Goal: Task Accomplishment & Management: Manage account settings

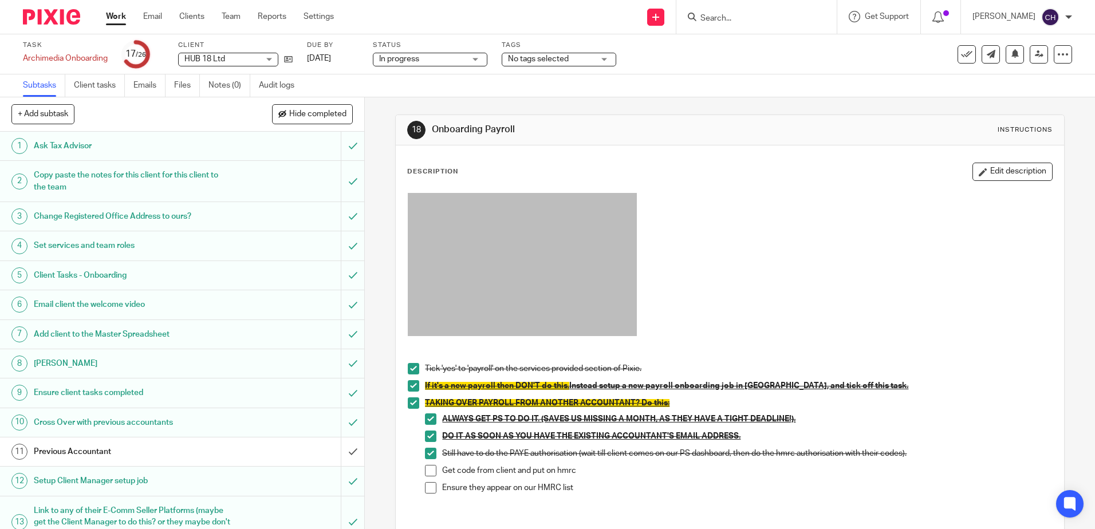
scroll to position [305, 0]
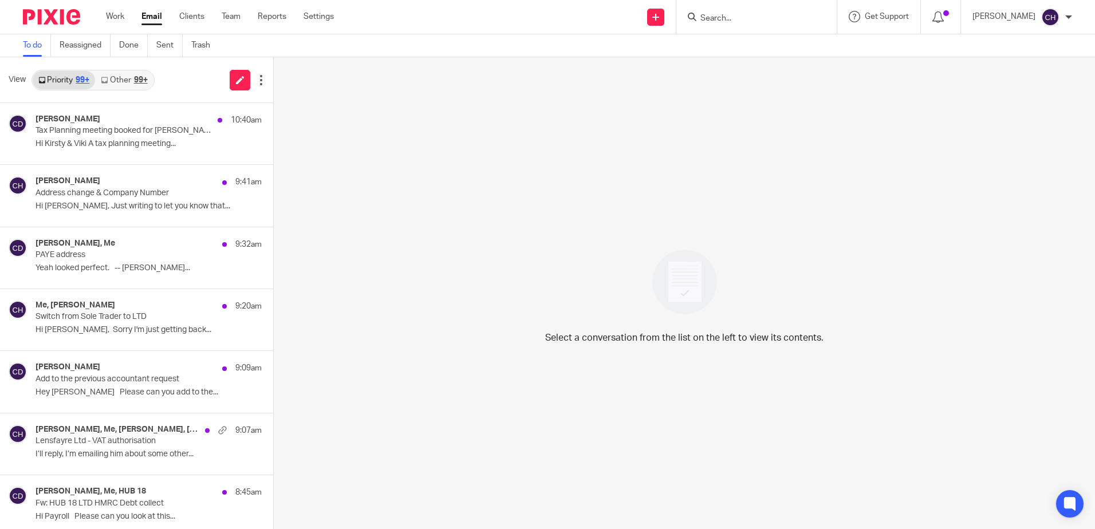
click at [777, 15] on input "Search" at bounding box center [750, 19] width 103 height 10
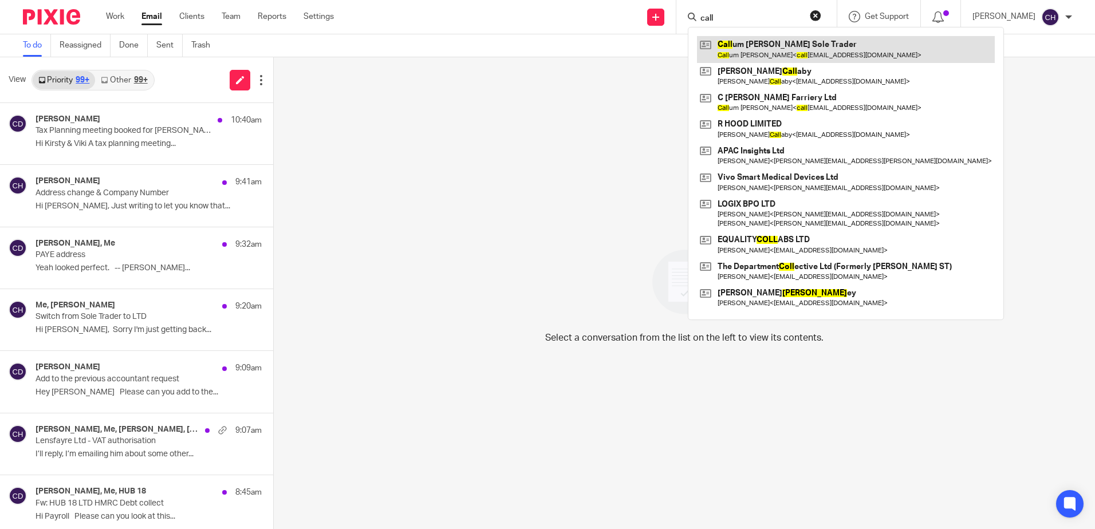
type input "call"
click at [773, 53] on link at bounding box center [846, 49] width 298 height 26
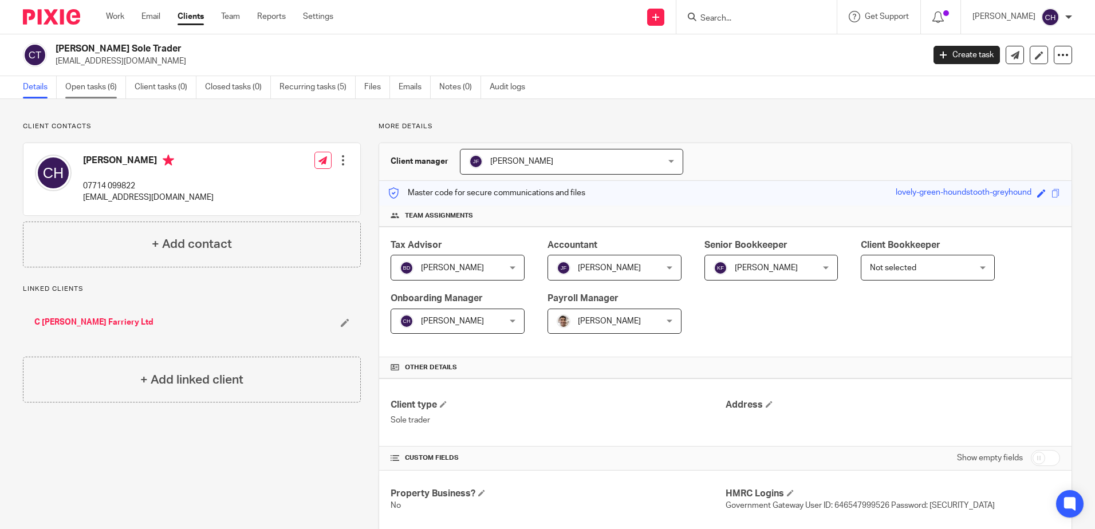
click at [92, 86] on link "Open tasks (6)" at bounding box center [95, 87] width 61 height 22
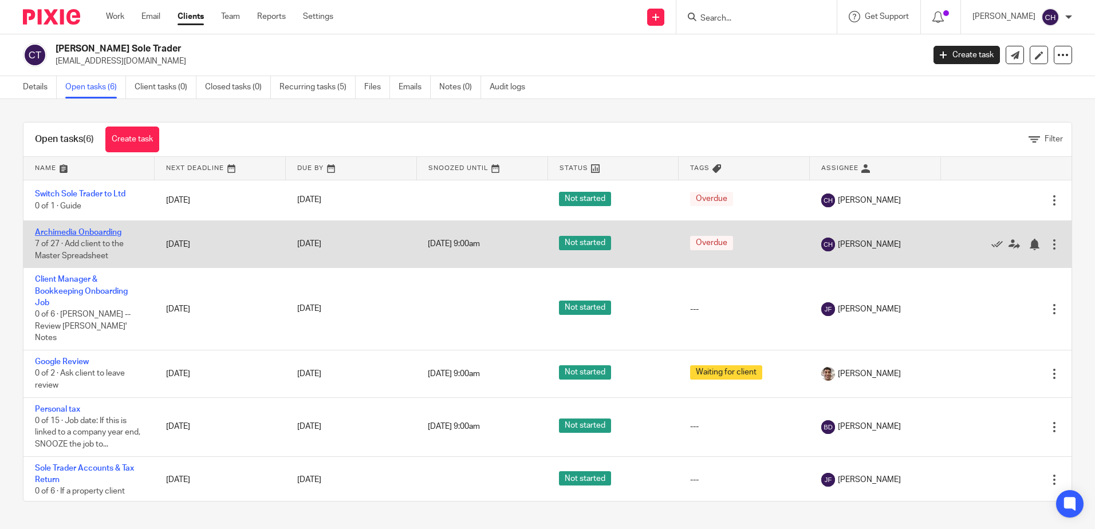
click at [93, 230] on link "Archimedia Onboarding" at bounding box center [78, 233] width 86 height 8
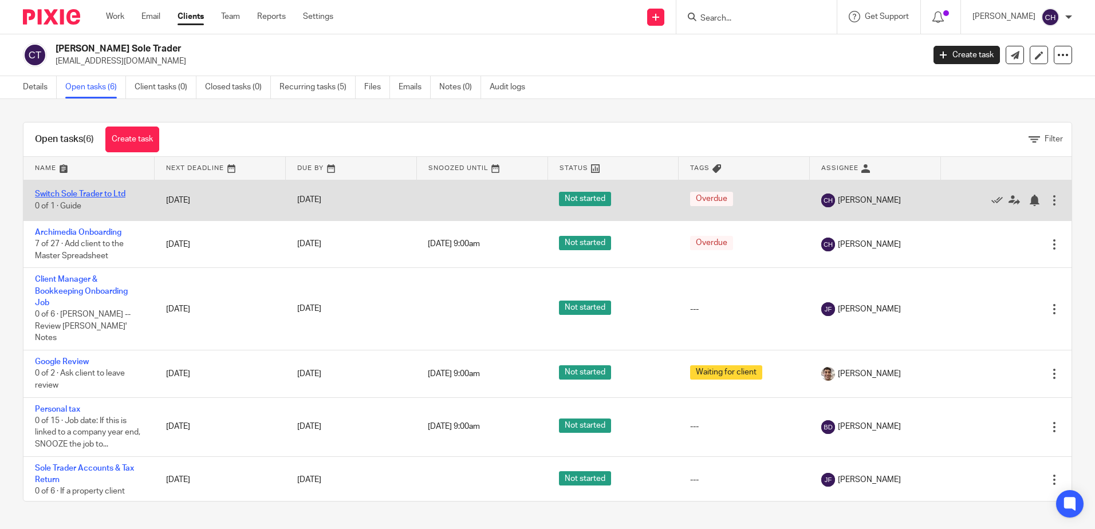
click at [101, 194] on link "Switch Sole Trader to Ltd" at bounding box center [80, 194] width 90 height 8
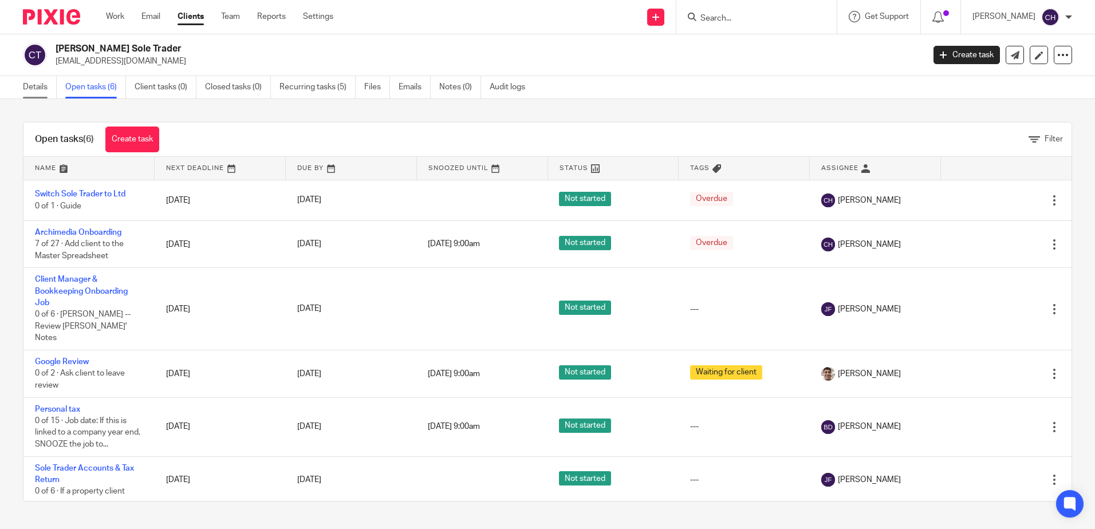
click at [39, 89] on link "Details" at bounding box center [40, 87] width 34 height 22
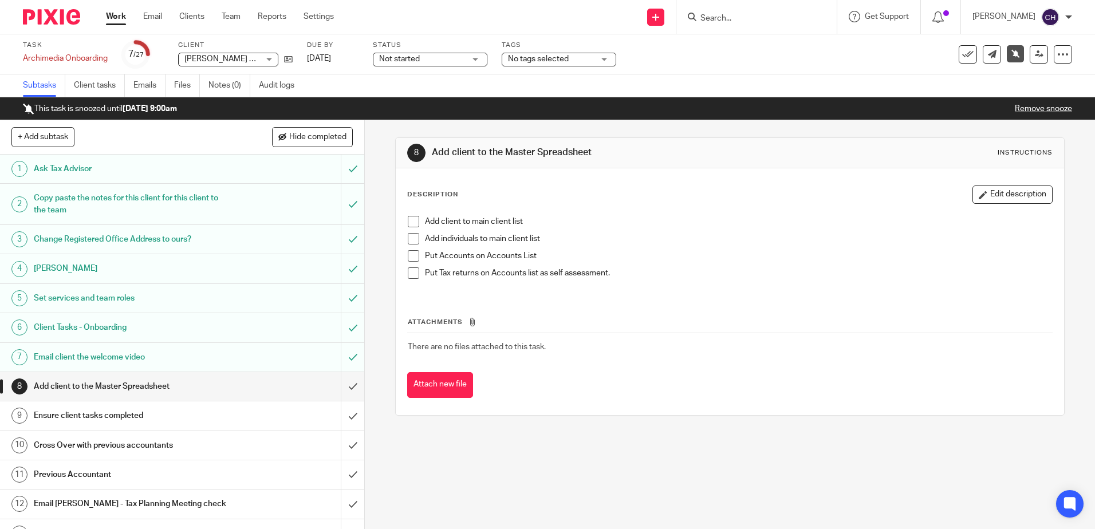
click at [136, 415] on h1 "Ensure client tasks completed" at bounding box center [132, 415] width 197 height 17
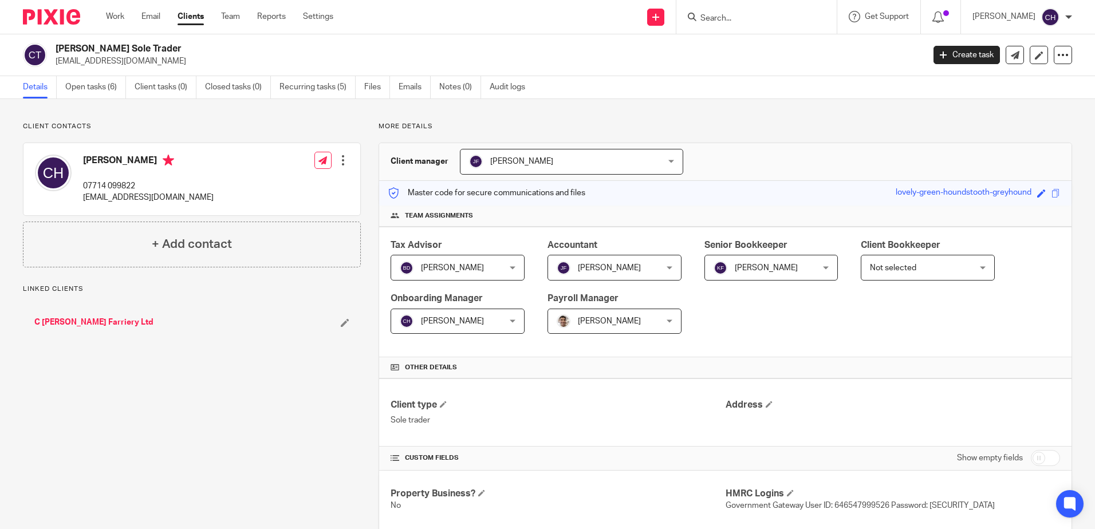
click at [82, 323] on link "C [PERSON_NAME] Farriery Ltd" at bounding box center [93, 322] width 119 height 11
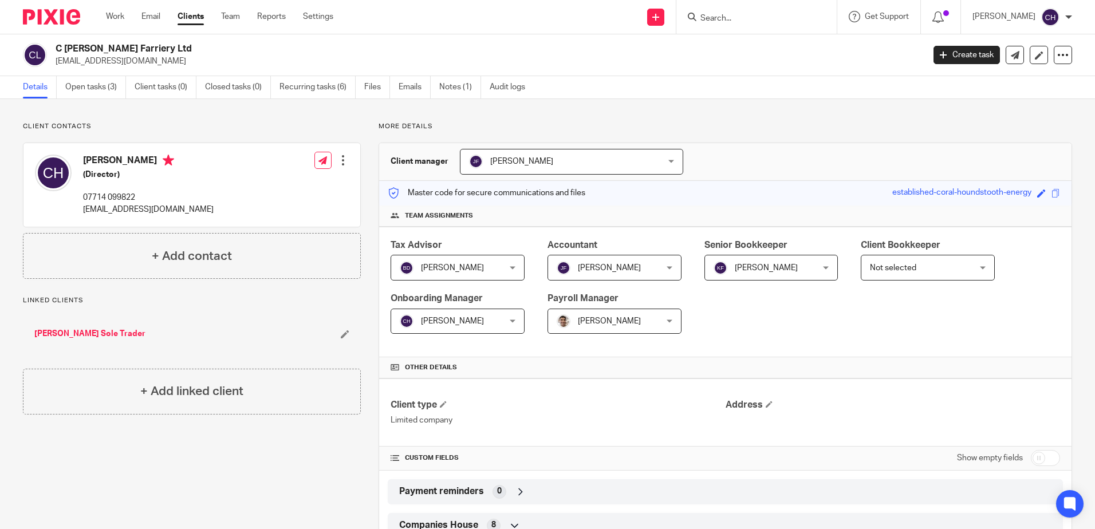
click at [66, 19] on img at bounding box center [51, 16] width 57 height 15
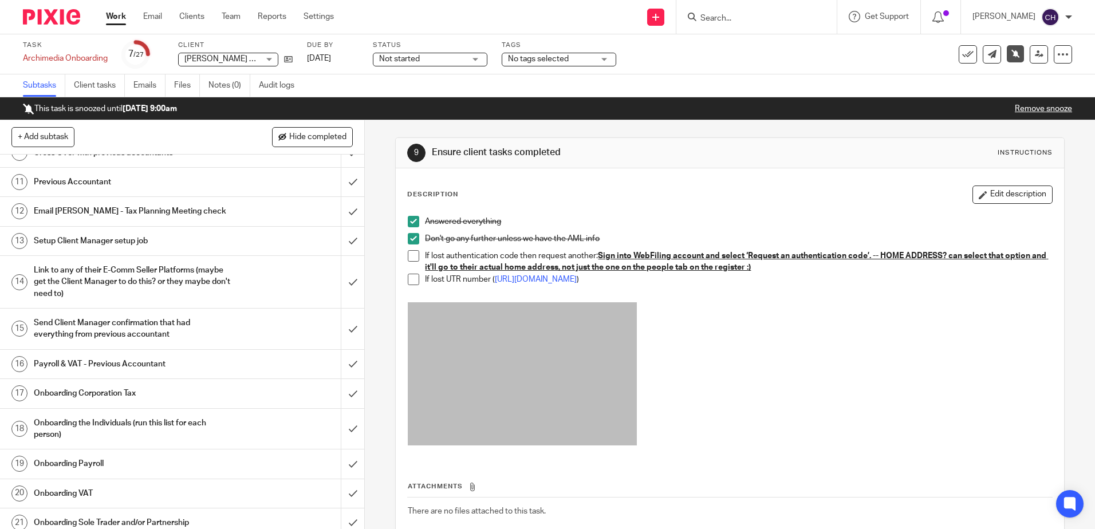
scroll to position [344, 0]
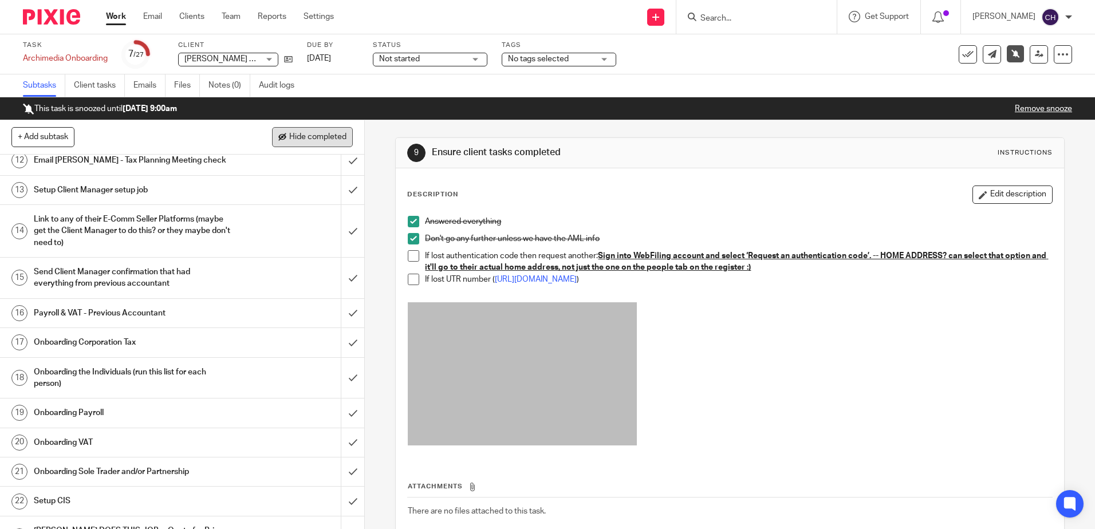
click at [313, 135] on span "Hide completed" at bounding box center [317, 137] width 57 height 9
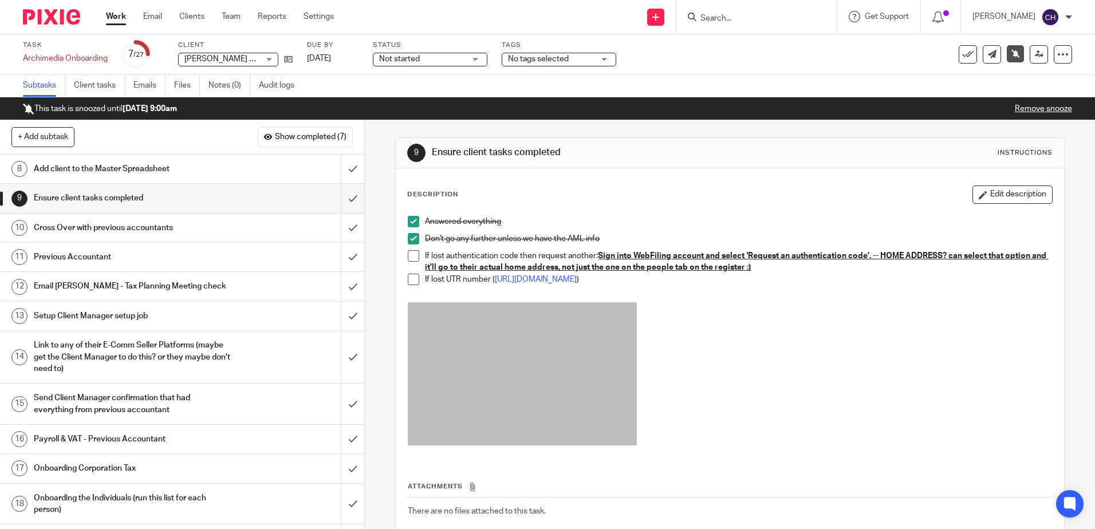
click at [196, 174] on h1 "Add client to the Master Spreadsheet" at bounding box center [132, 168] width 197 height 17
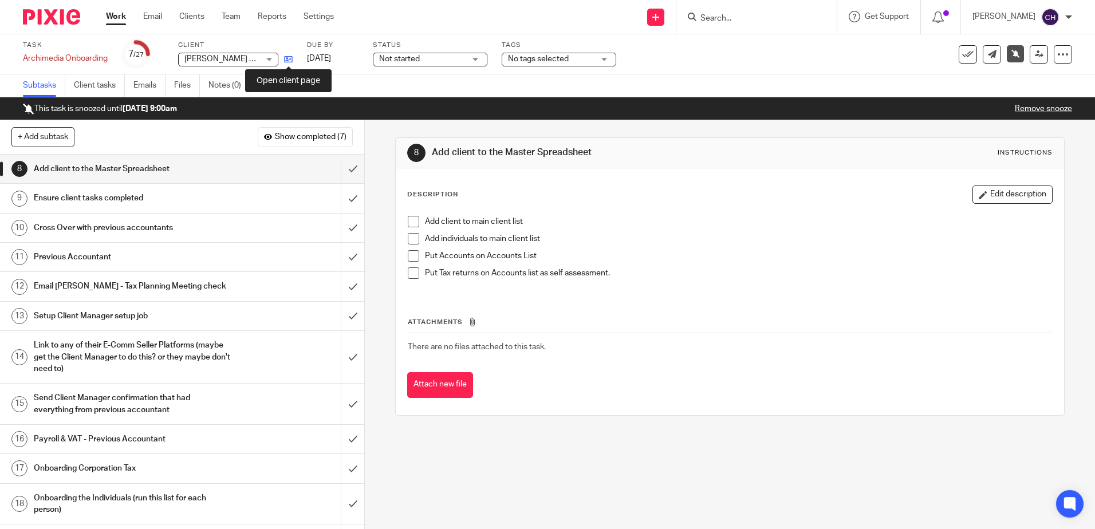
click at [293, 59] on icon at bounding box center [288, 59] width 9 height 9
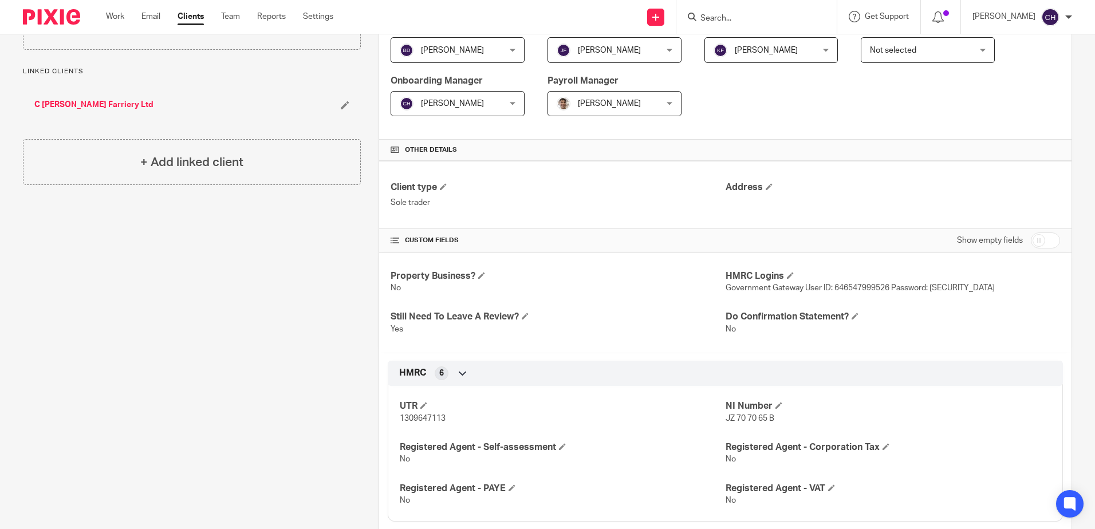
scroll to position [229, 0]
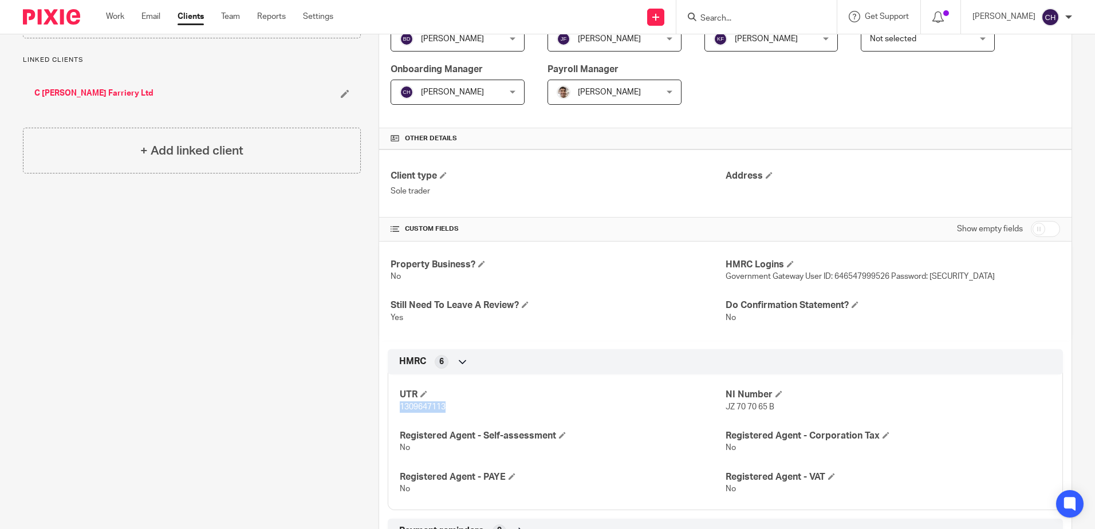
drag, startPoint x: 445, startPoint y: 404, endPoint x: 394, endPoint y: 408, distance: 51.1
click at [394, 408] on div "UTR 1309647113 NI Number JZ 70 70 65 B Registered Agent - Self-assessment No Re…" at bounding box center [725, 438] width 675 height 144
copy span "1309647113"
click at [408, 402] on p "1309647113" at bounding box center [562, 406] width 325 height 11
drag, startPoint x: 409, startPoint y: 406, endPoint x: 455, endPoint y: 417, distance: 47.8
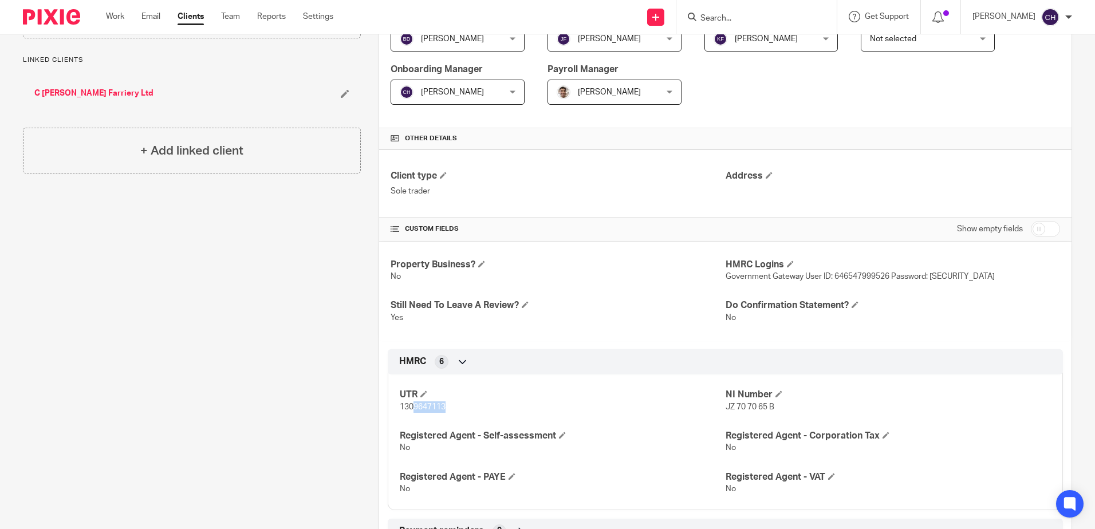
click at [455, 417] on div "UTR 1309647113 NI Number JZ 70 70 65 B Registered Agent - Self-assessment No Re…" at bounding box center [725, 438] width 675 height 144
drag, startPoint x: 455, startPoint y: 417, endPoint x: 625, endPoint y: 409, distance: 169.7
click at [625, 409] on p "1309647113" at bounding box center [562, 406] width 325 height 11
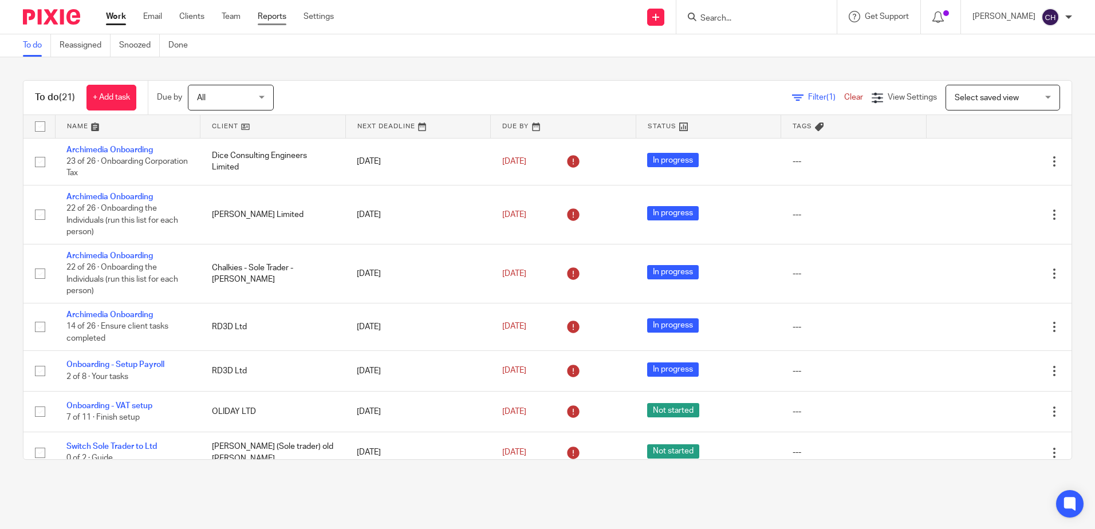
click at [270, 16] on link "Reports" at bounding box center [272, 16] width 29 height 11
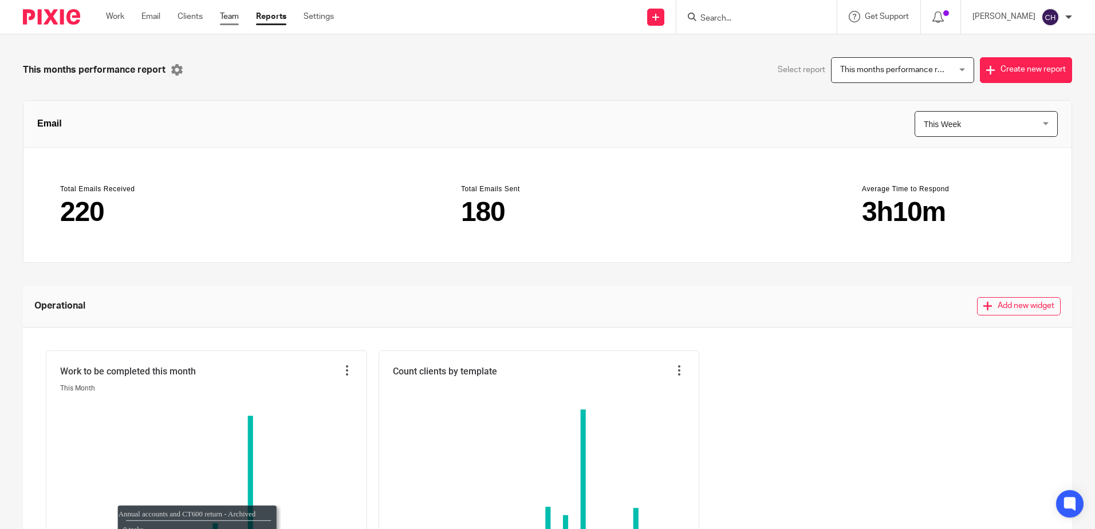
click at [226, 21] on link "Team" at bounding box center [229, 16] width 19 height 11
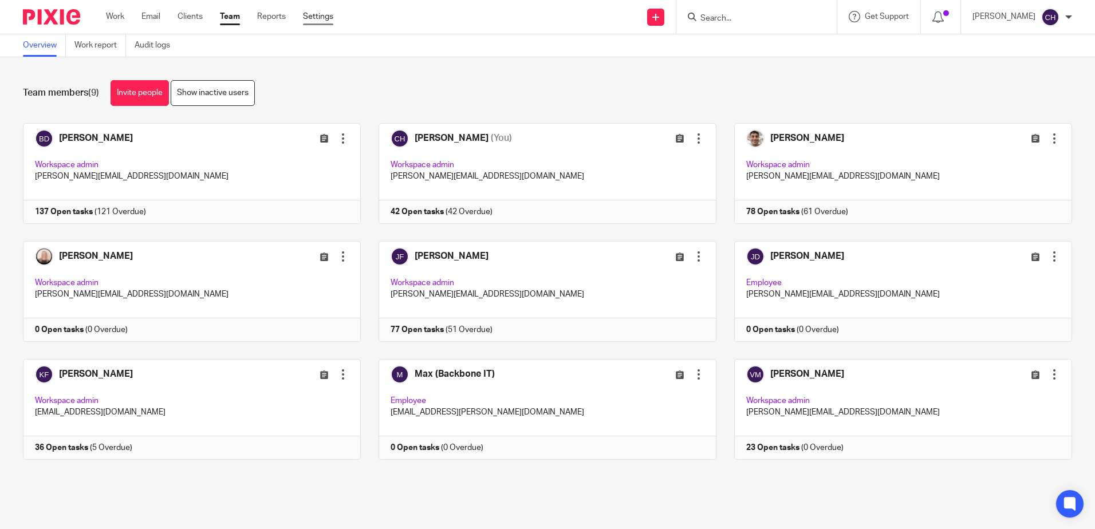
click at [323, 17] on link "Settings" at bounding box center [318, 16] width 30 height 11
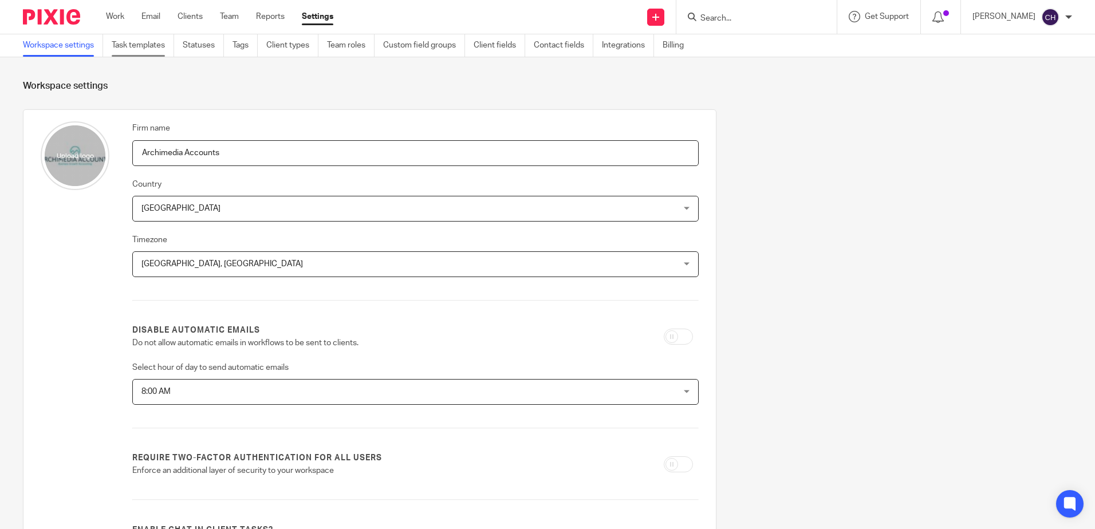
click at [154, 46] on link "Task templates" at bounding box center [143, 45] width 62 height 22
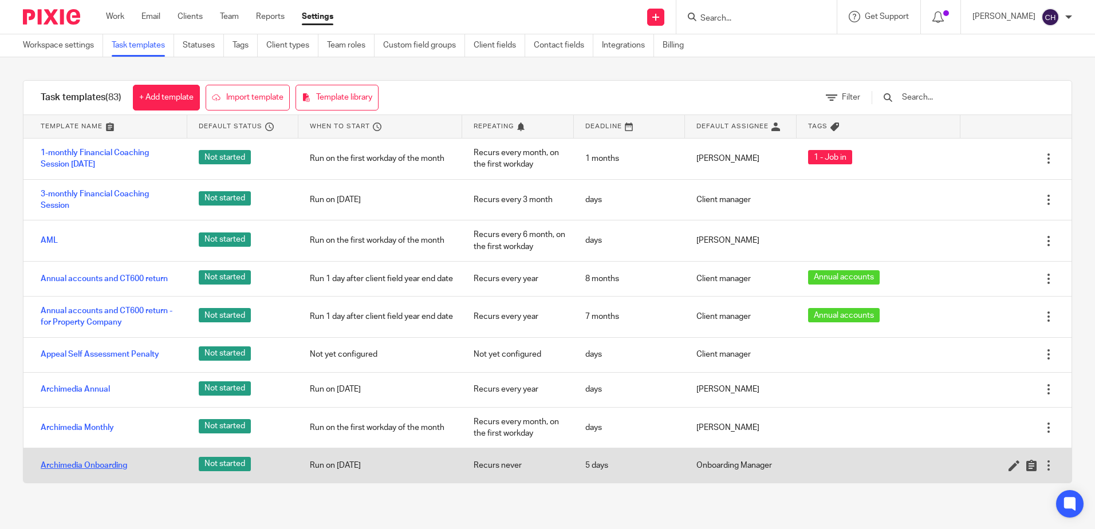
click at [93, 471] on link "Archimedia Onboarding" at bounding box center [84, 465] width 86 height 11
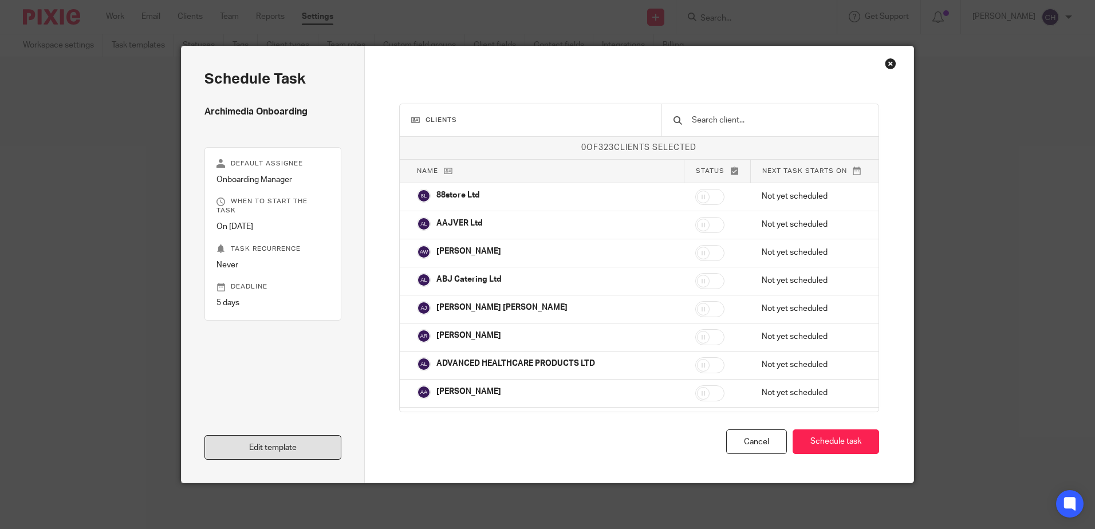
click at [250, 448] on link "Edit template" at bounding box center [272, 447] width 137 height 25
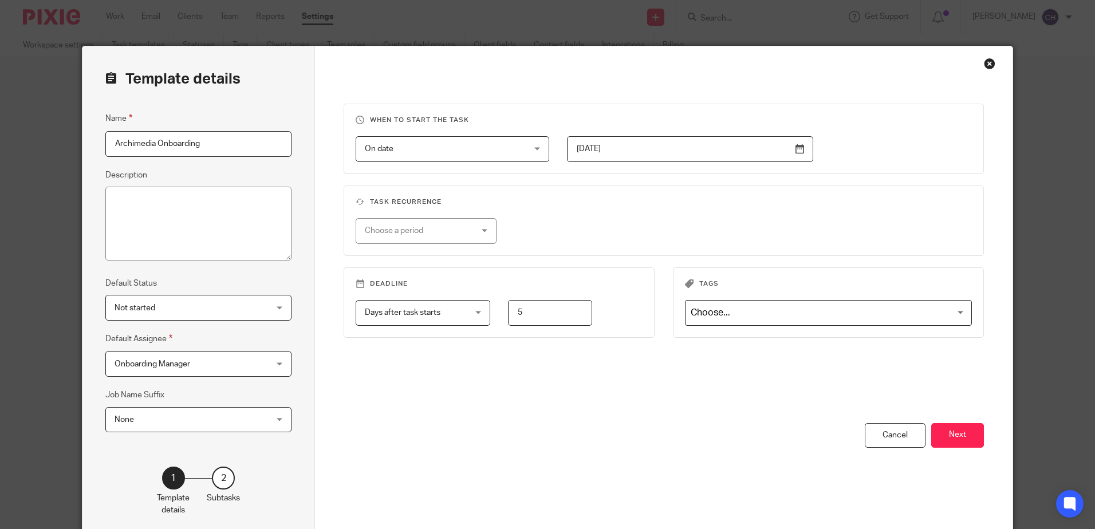
scroll to position [56, 0]
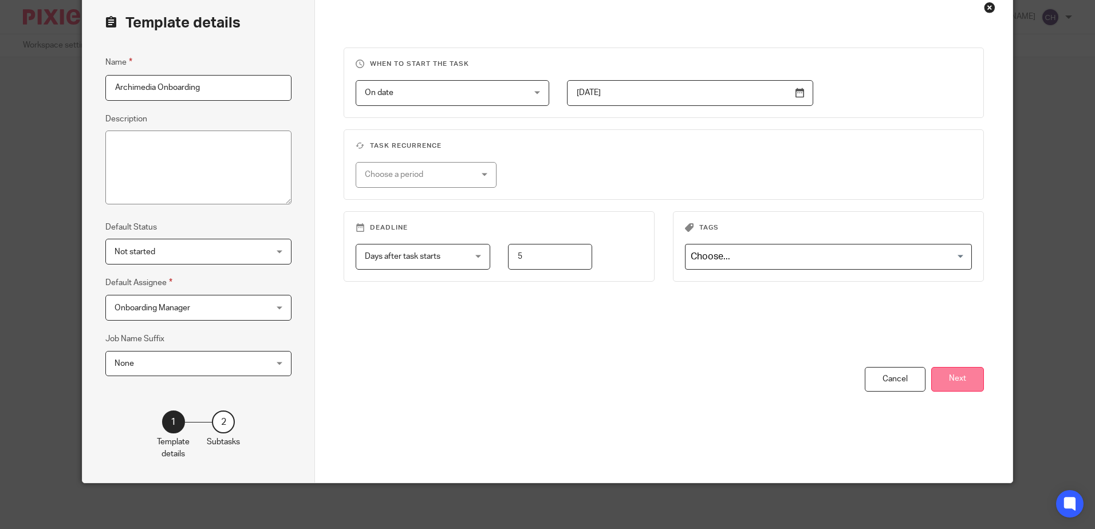
click at [949, 380] on button "Next" at bounding box center [957, 379] width 53 height 25
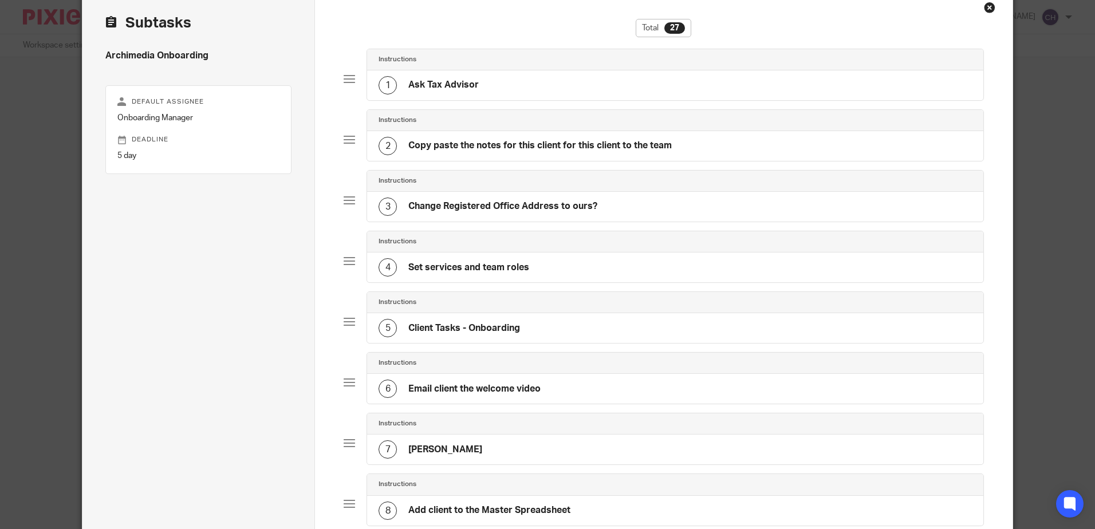
click at [542, 144] on h4 "Copy paste the notes for this client for this client to the team" at bounding box center [539, 146] width 263 height 12
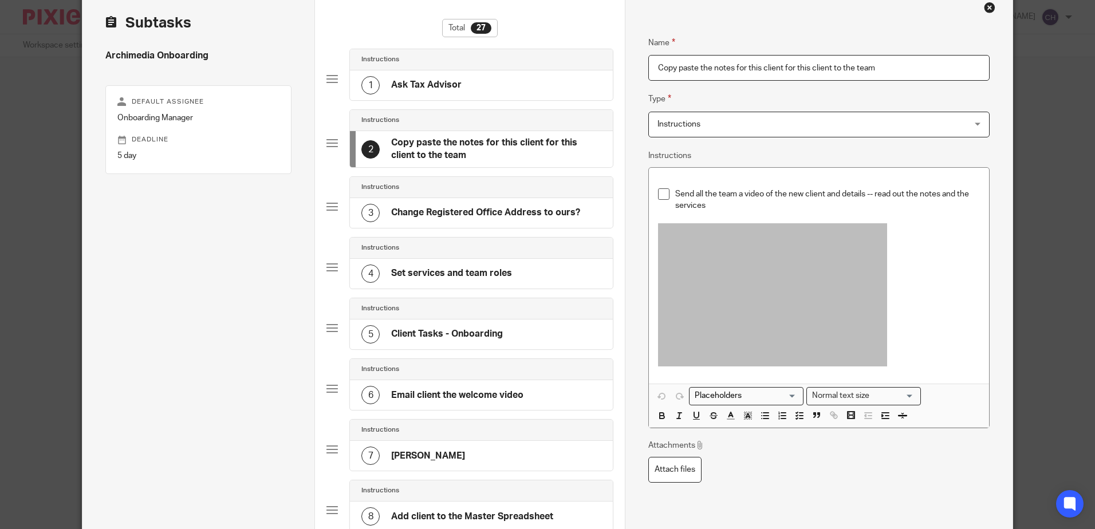
click at [749, 204] on p "Send all the team a video of the new client and details -- read out the notes a…" at bounding box center [827, 199] width 304 height 23
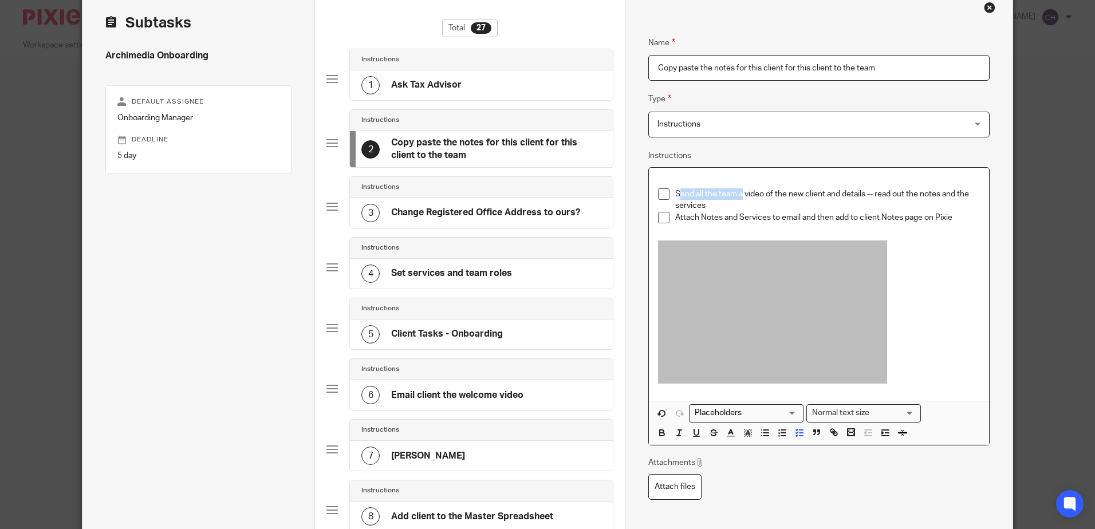
drag, startPoint x: 740, startPoint y: 194, endPoint x: 676, endPoint y: 195, distance: 64.2
click at [676, 195] on p "Send all the team a video of the new client and details -- read out the notes a…" at bounding box center [827, 199] width 304 height 23
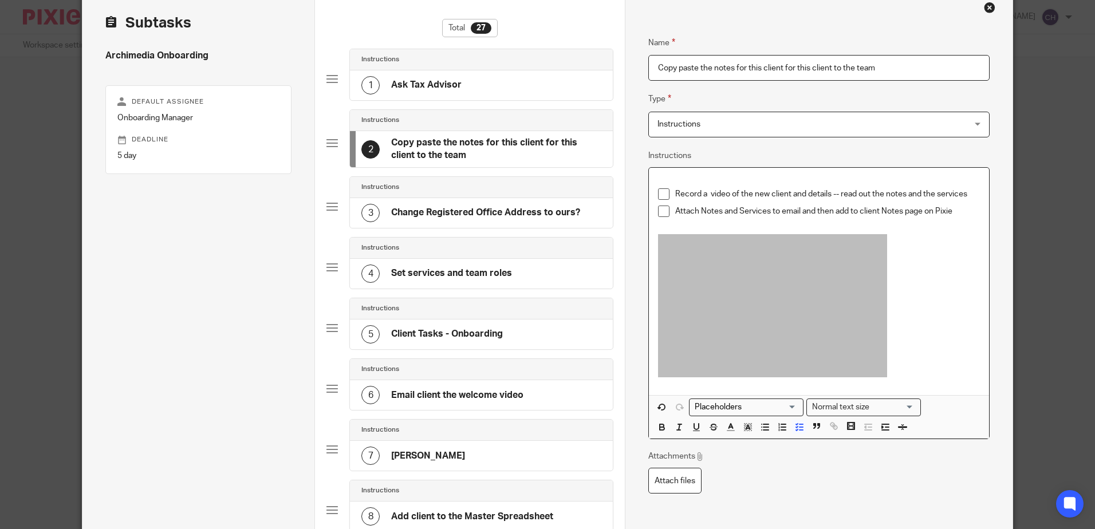
click at [799, 210] on p "Attach Notes and Services to email and then add to client Notes page on Pixie" at bounding box center [827, 211] width 304 height 11
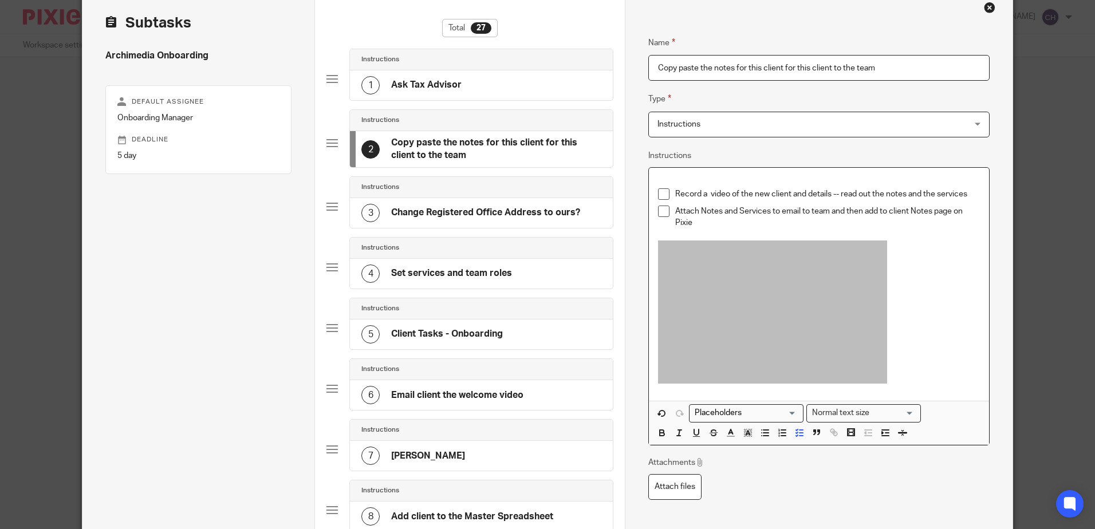
click at [675, 214] on p "Attach Notes and Services to email to team and then add to client Notes page on…" at bounding box center [827, 217] width 304 height 23
drag, startPoint x: 810, startPoint y: 209, endPoint x: 846, endPoint y: 220, distance: 37.9
click at [846, 220] on p "Email team, Attach Notes and Services to email to team and then add to client N…" at bounding box center [827, 217] width 304 height 23
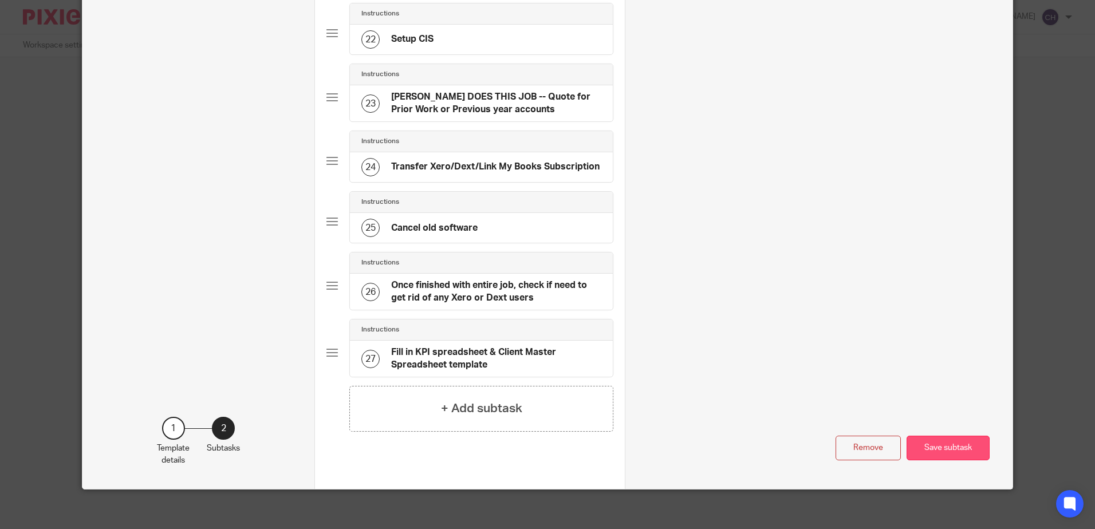
click at [935, 451] on button "Save subtask" at bounding box center [948, 448] width 83 height 25
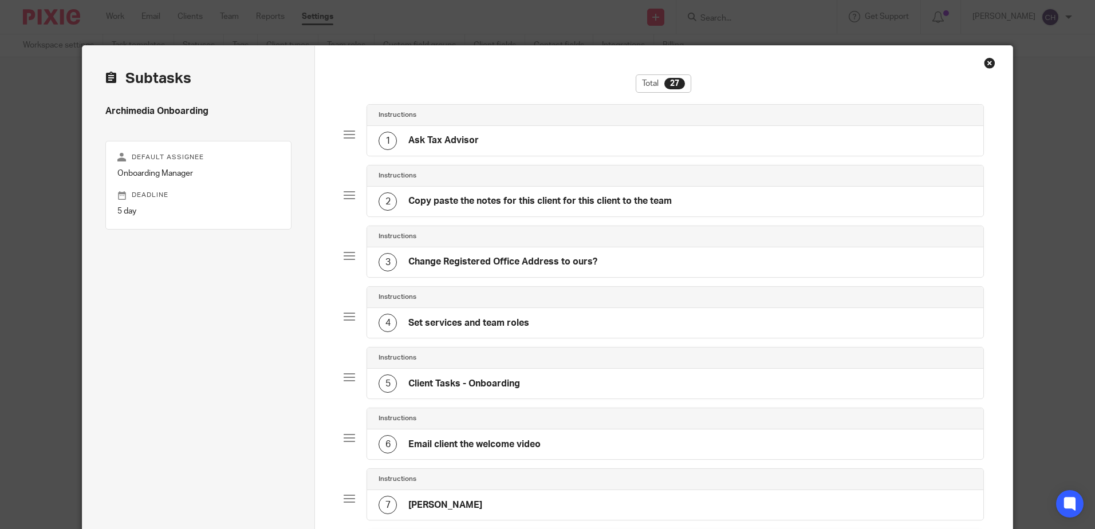
scroll to position [0, 0]
click at [536, 199] on h4 "Copy paste the notes for this client for this client to the team" at bounding box center [539, 202] width 263 height 12
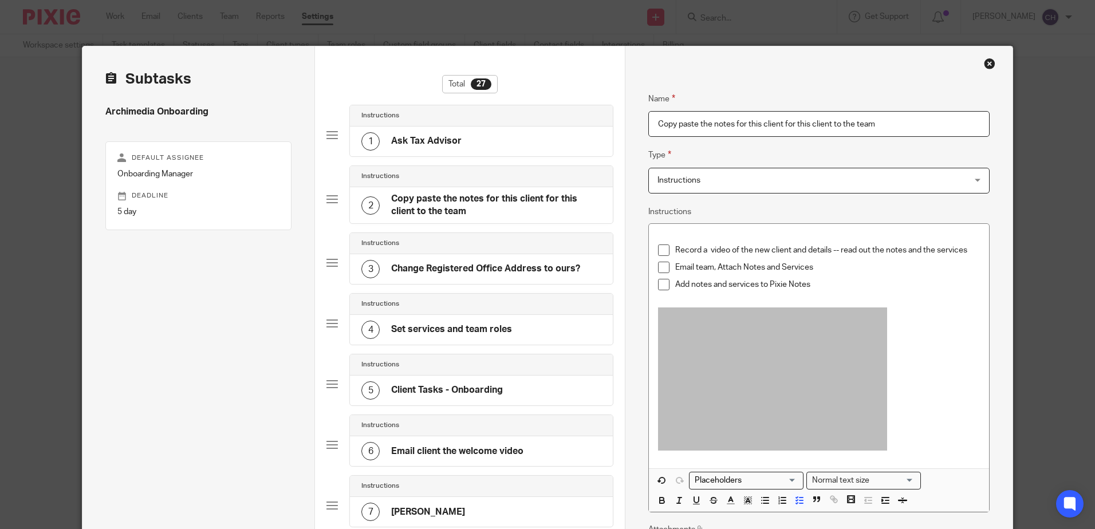
click at [502, 265] on h4 "Change Registered Office Address to ours?" at bounding box center [485, 269] width 189 height 12
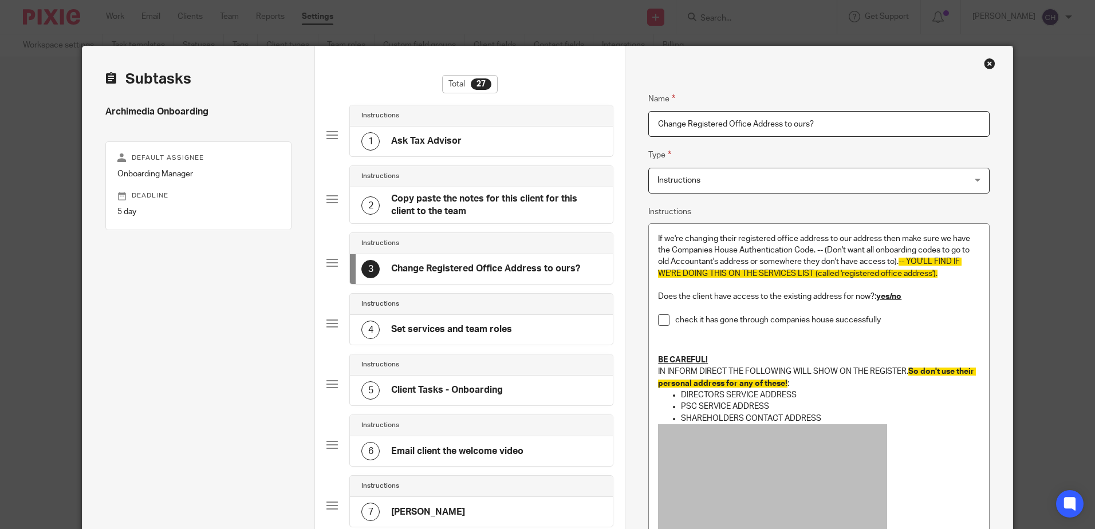
click at [477, 325] on h4 "Set services and team roles" at bounding box center [451, 330] width 121 height 12
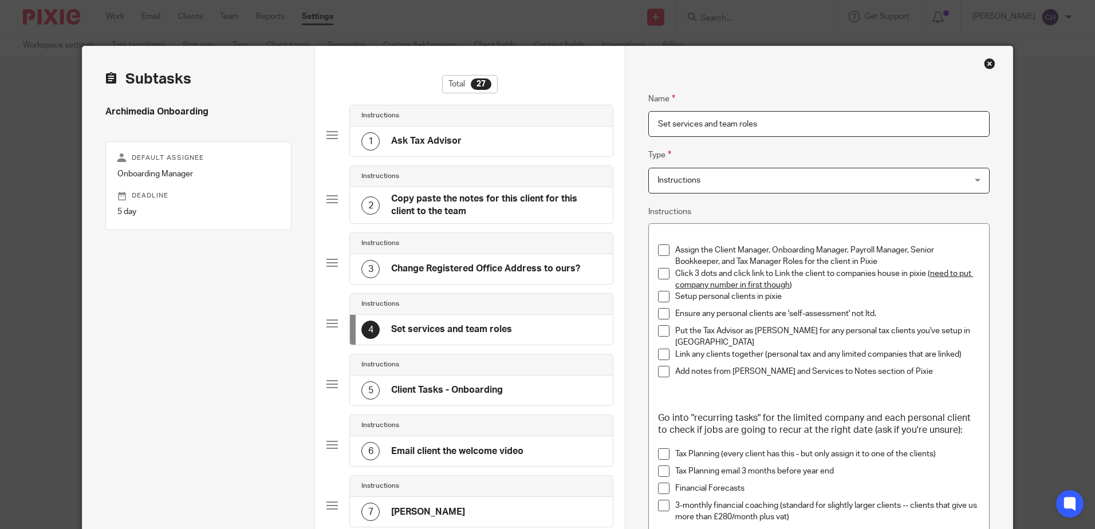
scroll to position [57, 0]
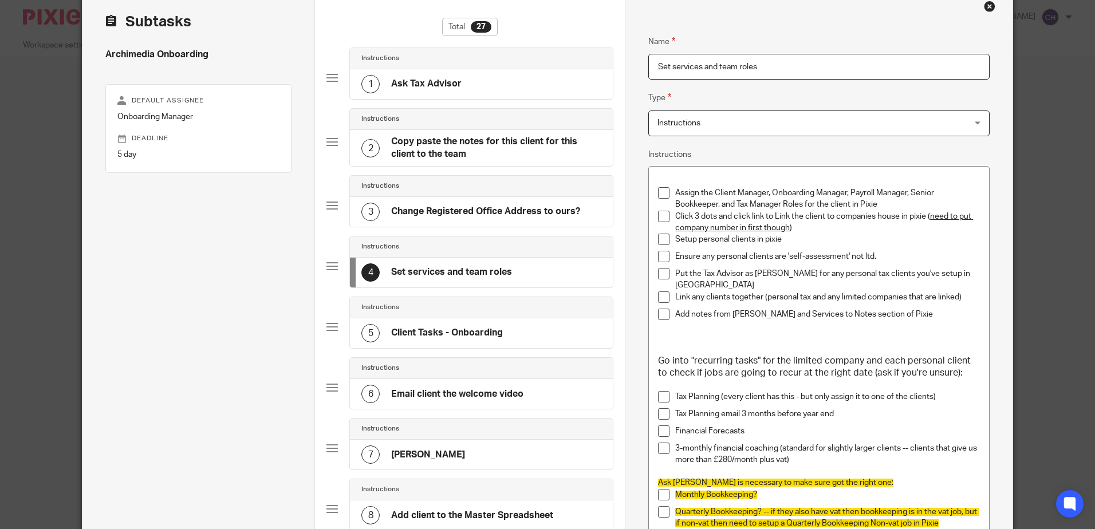
click at [436, 327] on h4 "Client Tasks - Onboarding" at bounding box center [447, 333] width 112 height 12
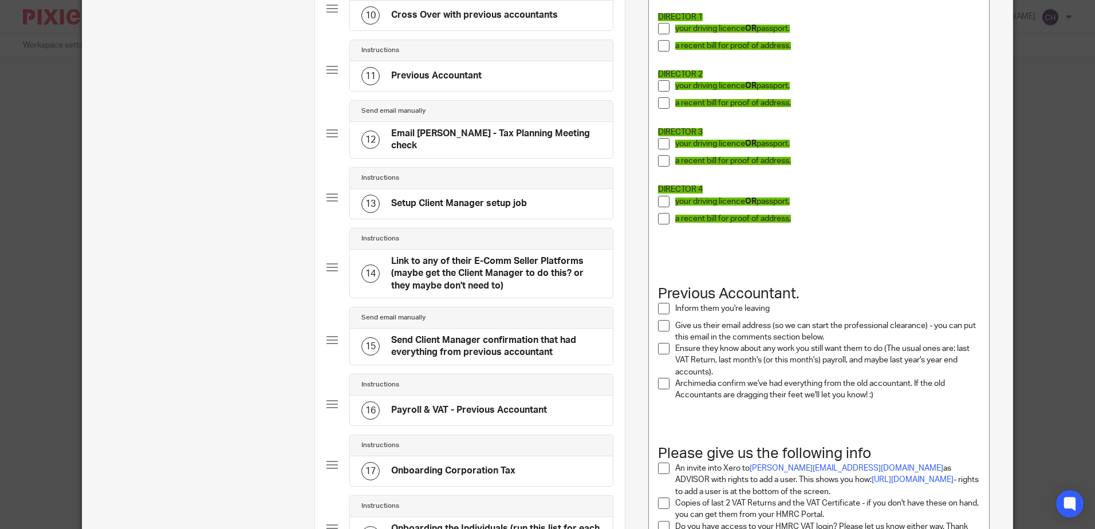
scroll to position [687, 0]
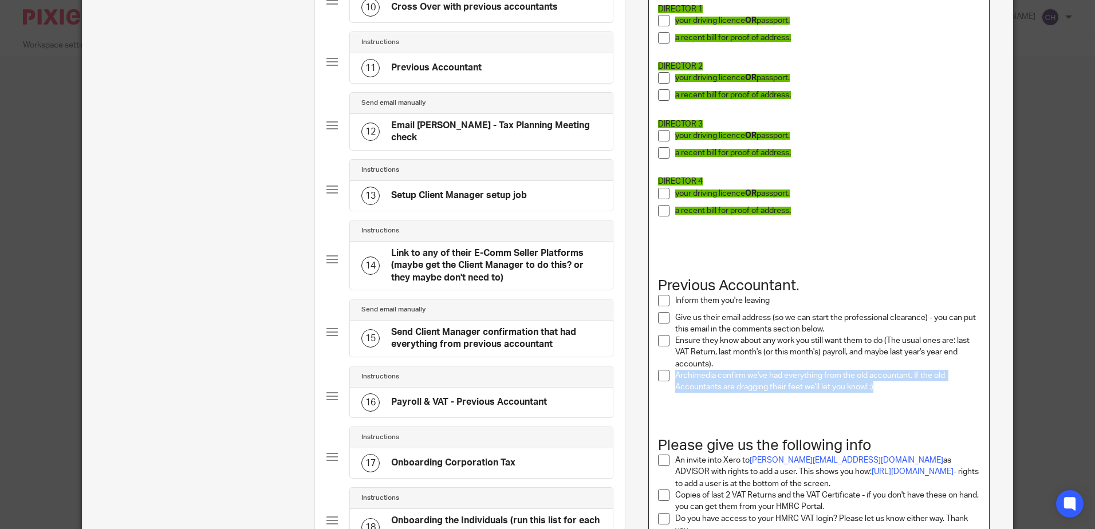
drag, startPoint x: 872, startPoint y: 388, endPoint x: 664, endPoint y: 378, distance: 208.7
click at [664, 378] on li "Archimedia confirm we've had everything from the old accountant. If the old Acc…" at bounding box center [818, 381] width 321 height 23
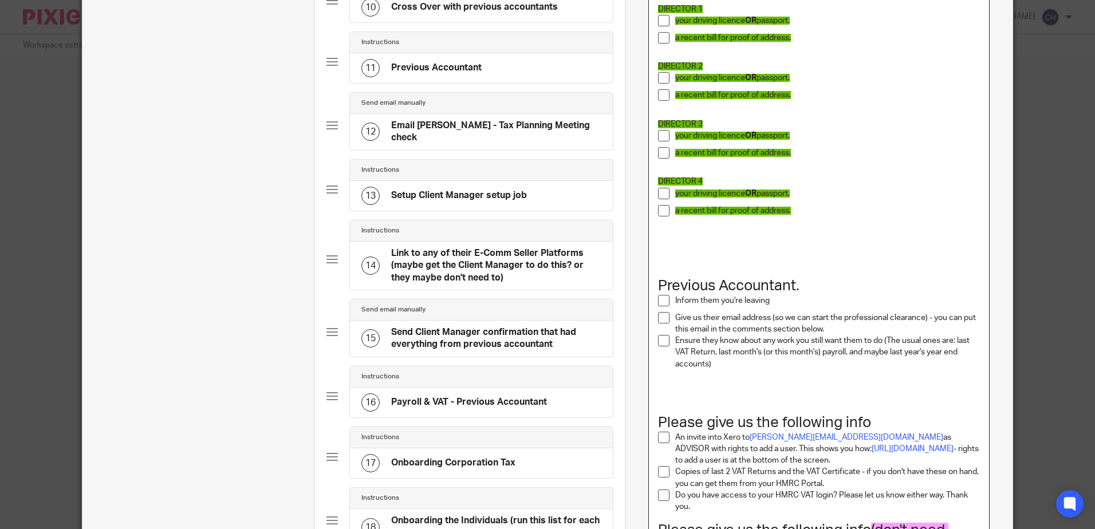
click at [828, 328] on p "Give us their email address (so we can start the professional clearance) - you …" at bounding box center [827, 323] width 304 height 23
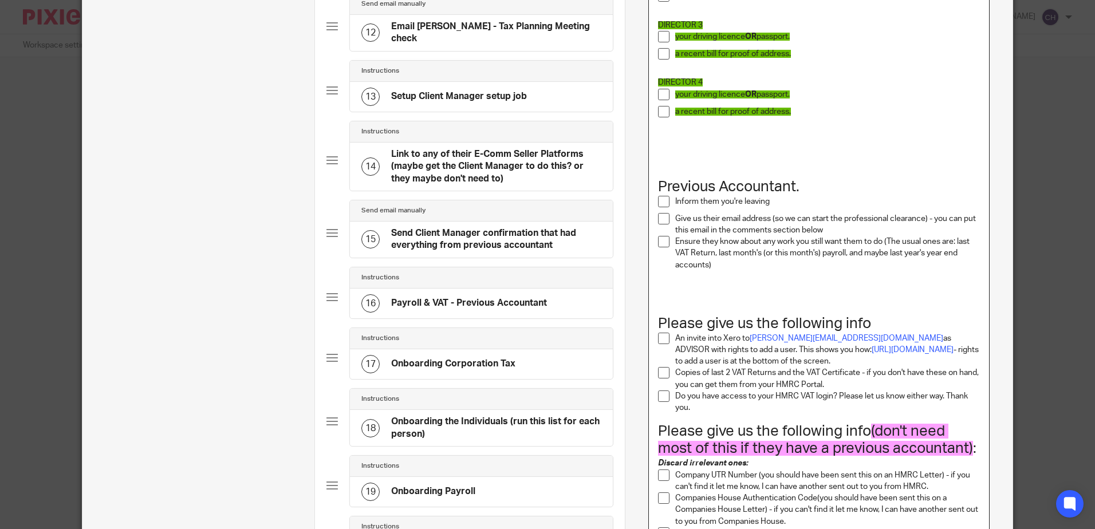
scroll to position [802, 0]
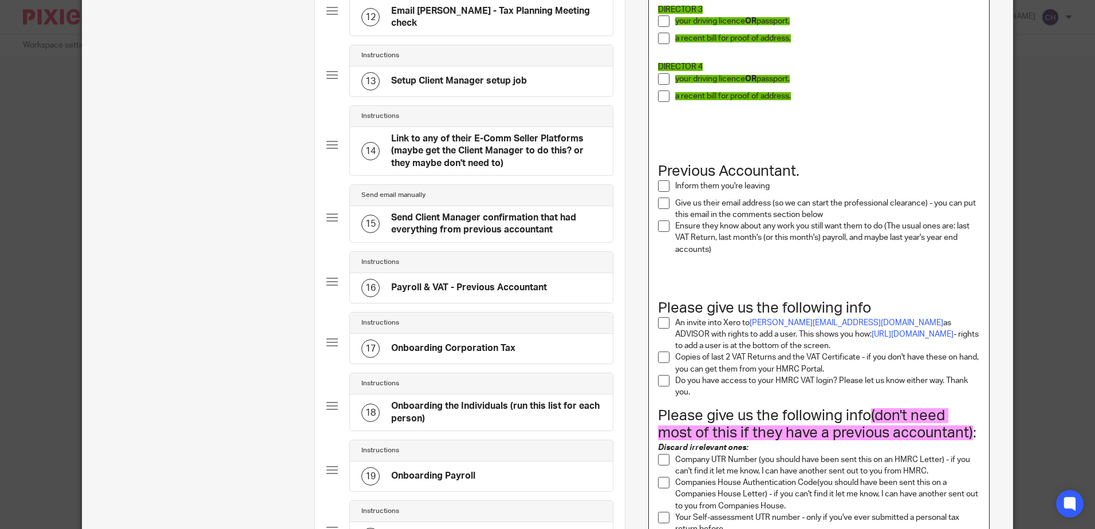
click at [726, 358] on p "Copies of last 2 VAT Returns and the VAT Certificate - if you don't have these …" at bounding box center [827, 363] width 304 height 23
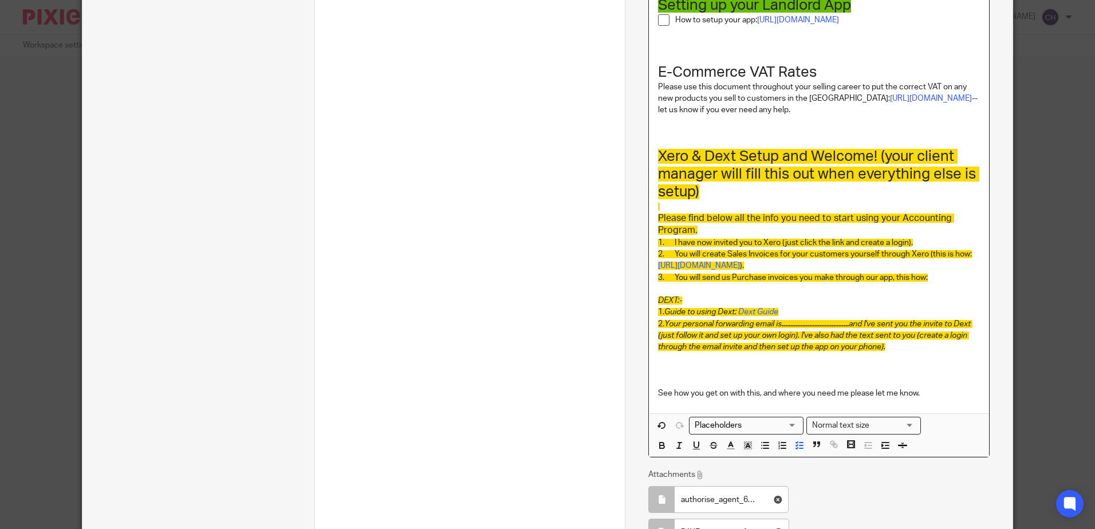
scroll to position [3089, 0]
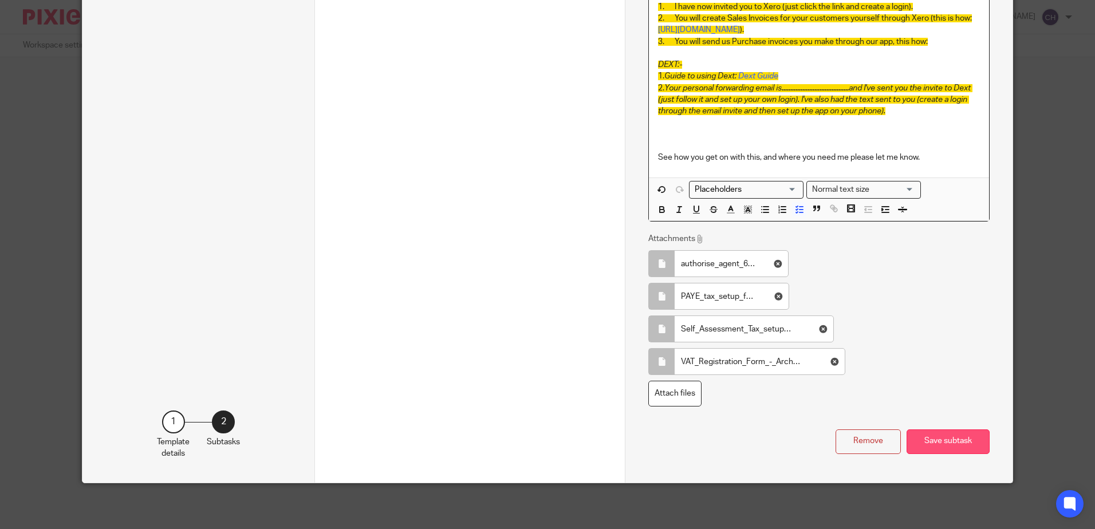
click at [956, 439] on button "Save subtask" at bounding box center [948, 442] width 83 height 25
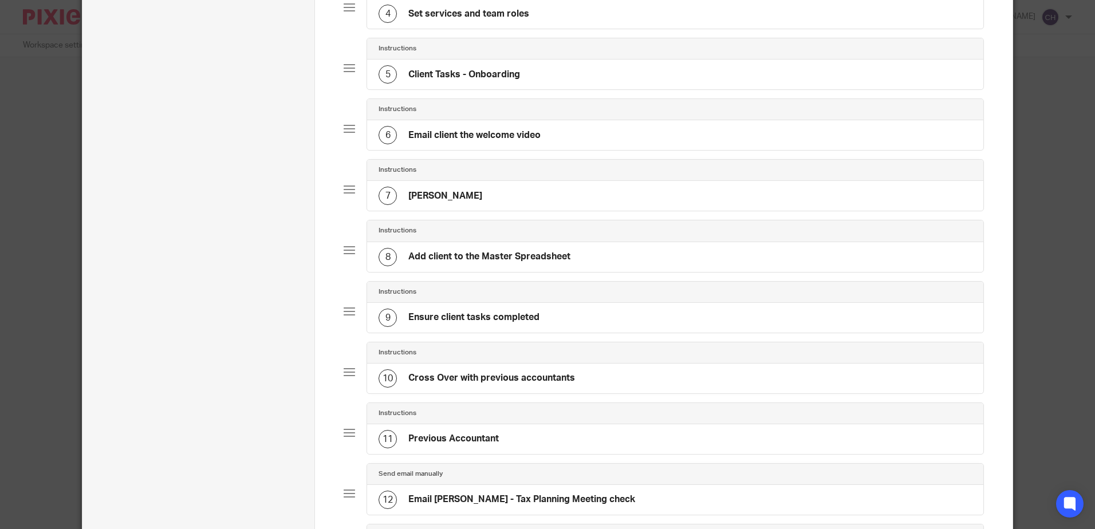
scroll to position [301, 0]
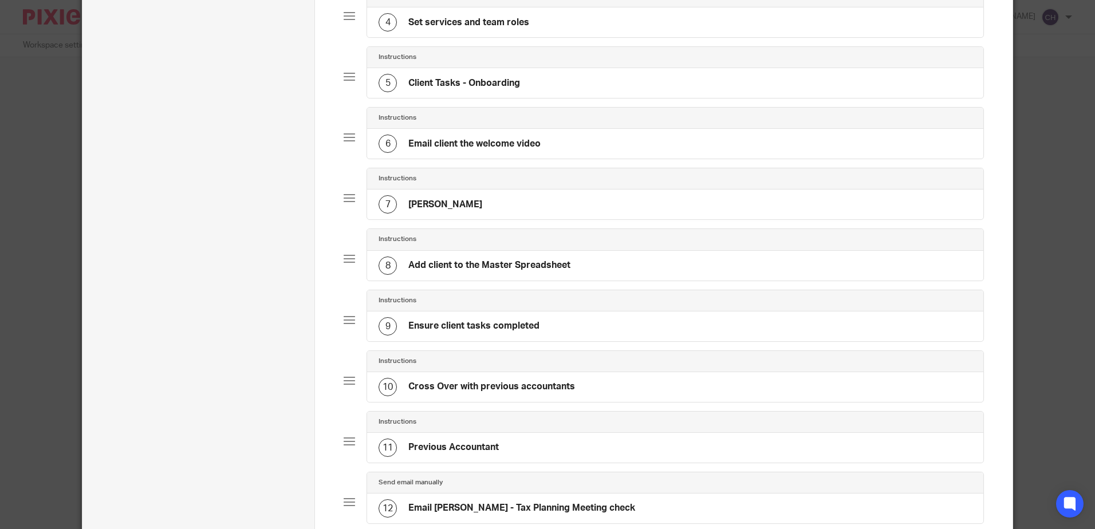
click at [558, 275] on div "8 Add client to the Master Spreadsheet" at bounding box center [675, 266] width 616 height 30
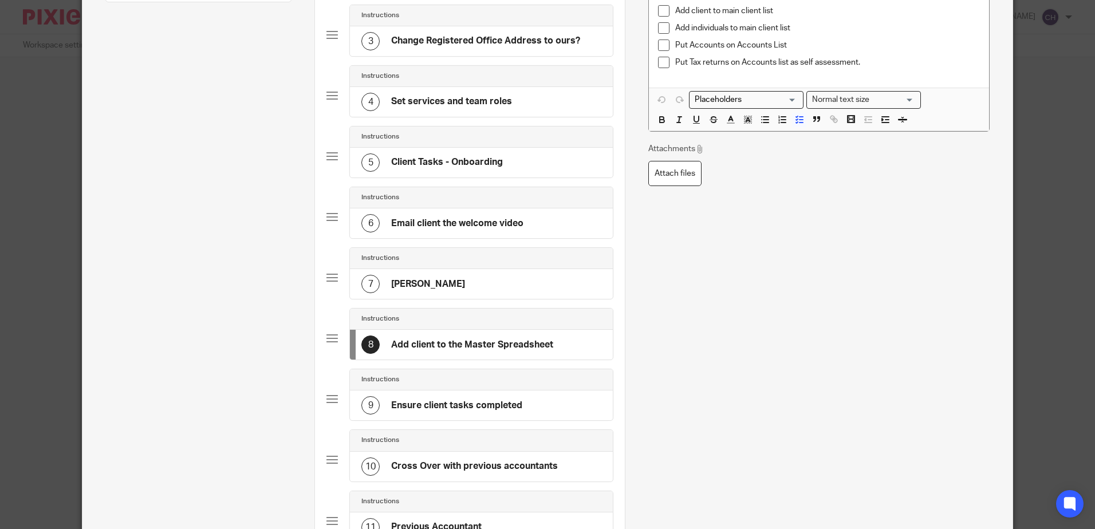
scroll to position [229, 0]
click at [478, 400] on h4 "Ensure client tasks completed" at bounding box center [456, 405] width 131 height 12
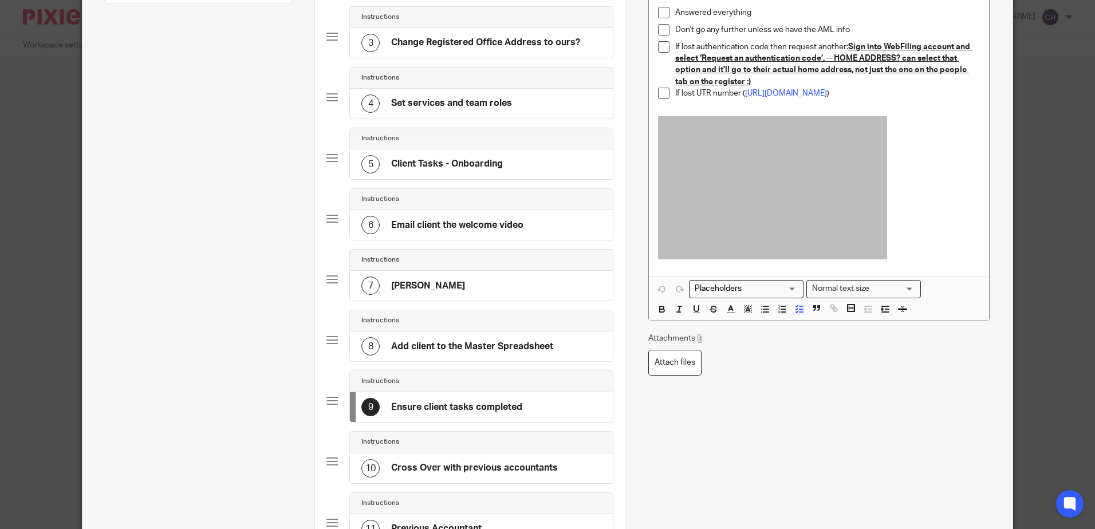
scroll to position [344, 0]
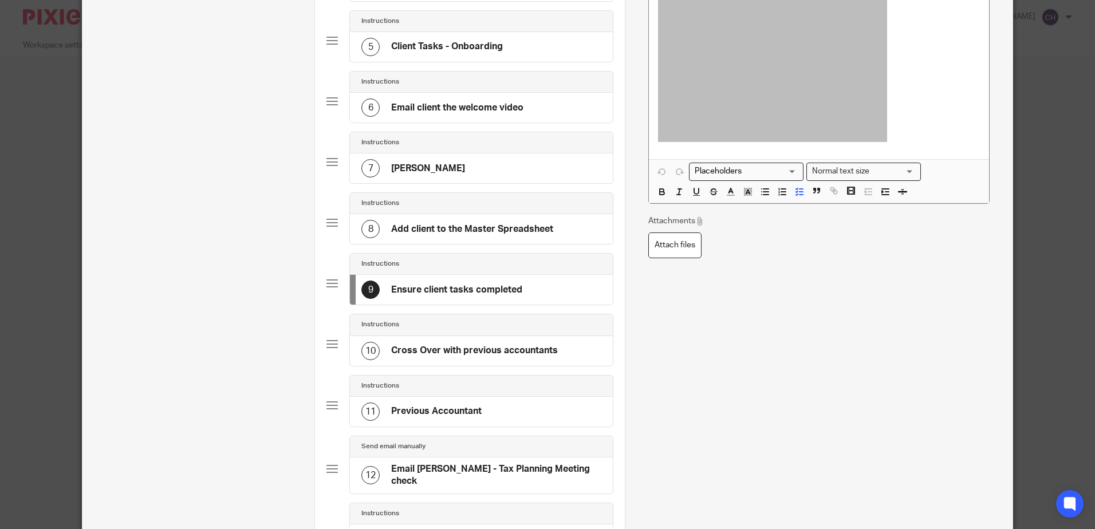
click at [458, 345] on h4 "Cross Over with previous accountants" at bounding box center [474, 351] width 167 height 12
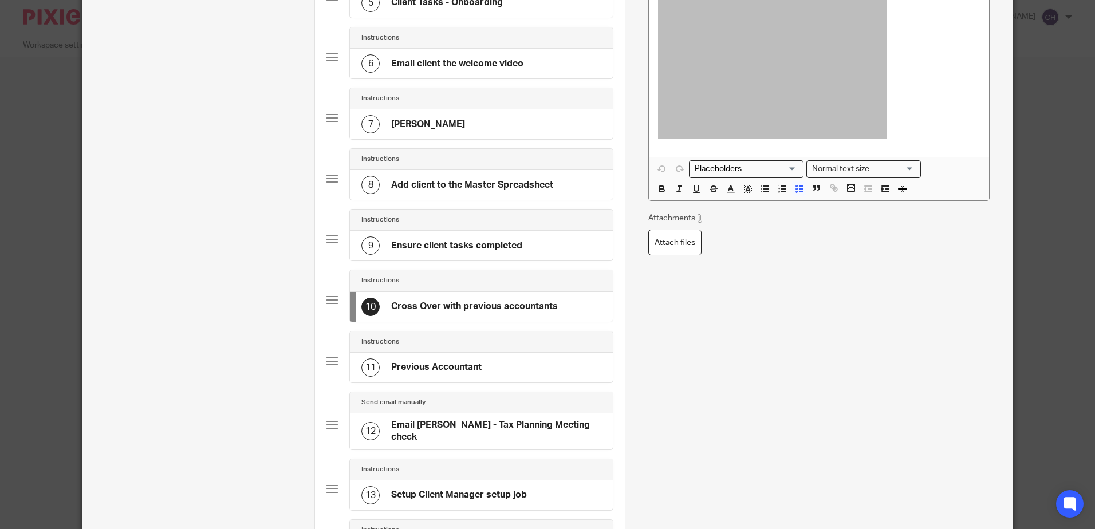
scroll to position [401, 0]
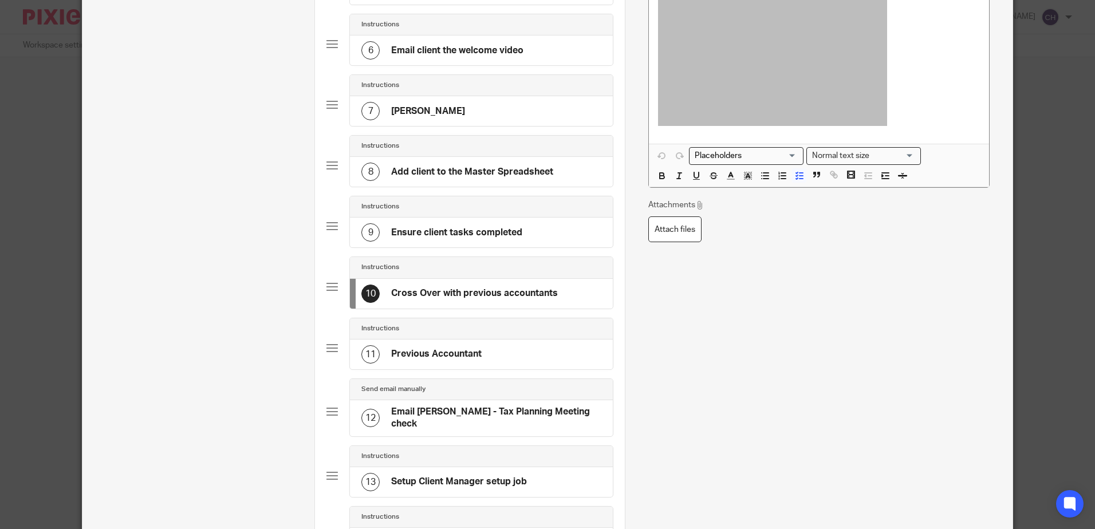
click at [511, 348] on div "11 Previous Accountant" at bounding box center [481, 355] width 263 height 30
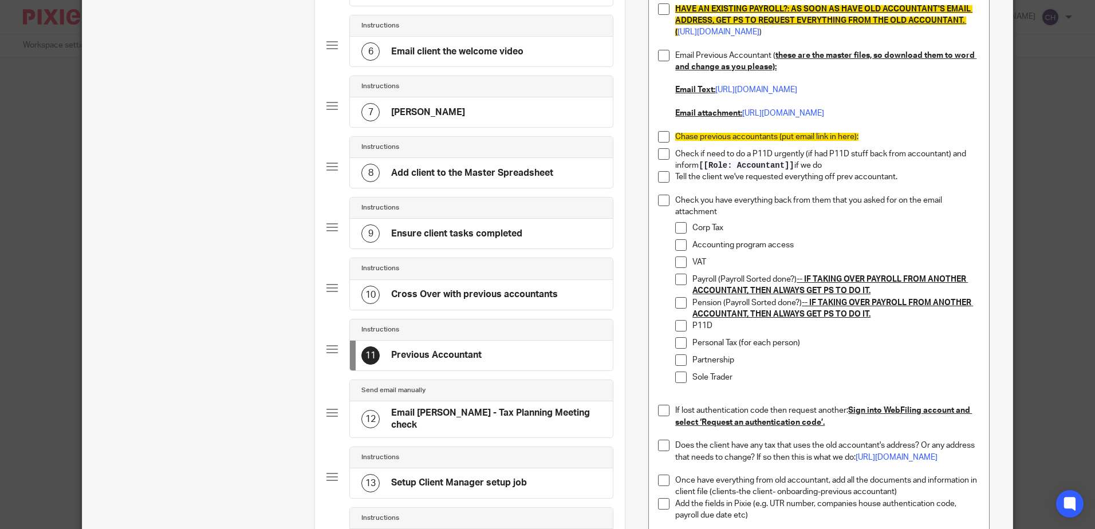
scroll to position [458, 0]
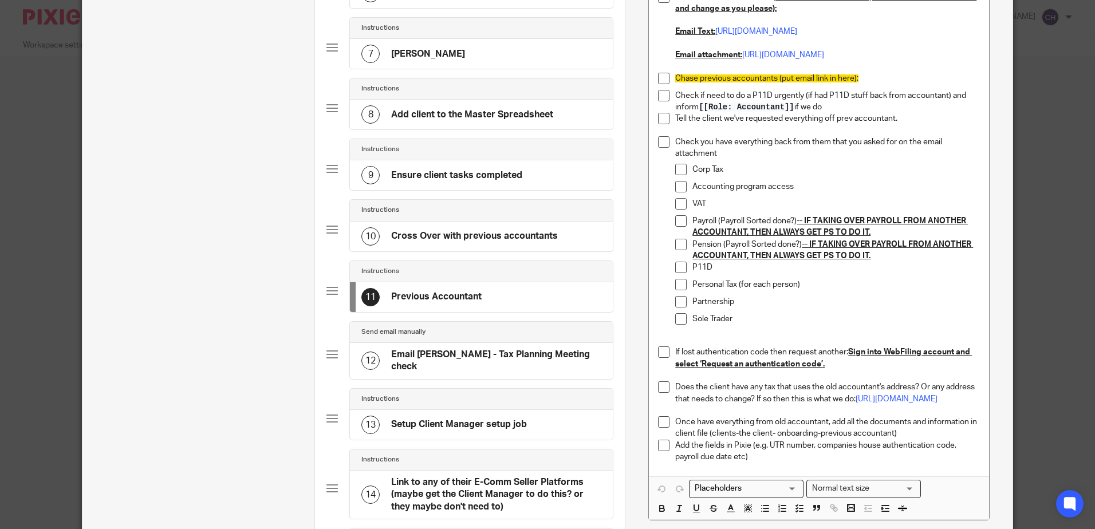
click at [505, 233] on h4 "Cross Over with previous accountants" at bounding box center [474, 236] width 167 height 12
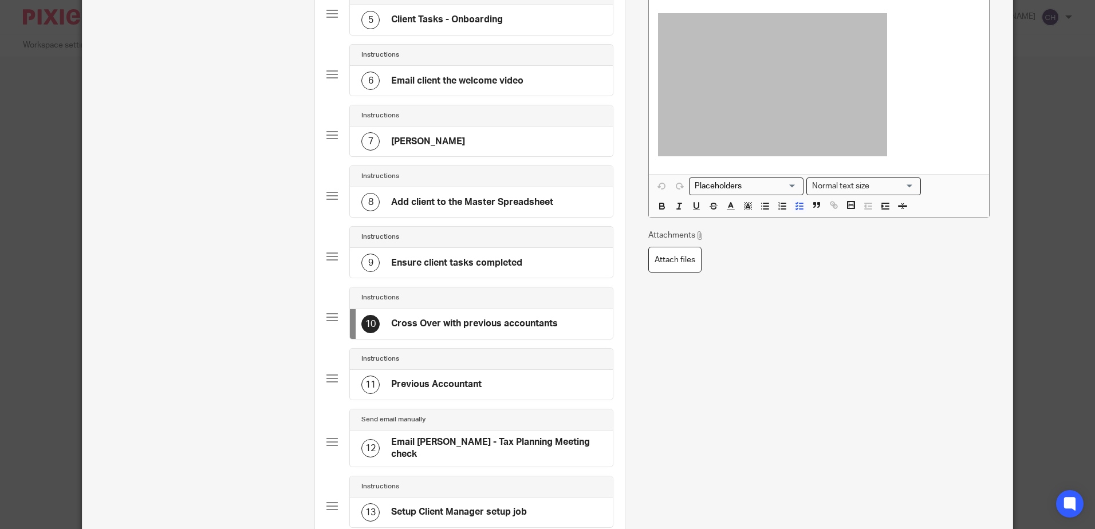
scroll to position [401, 0]
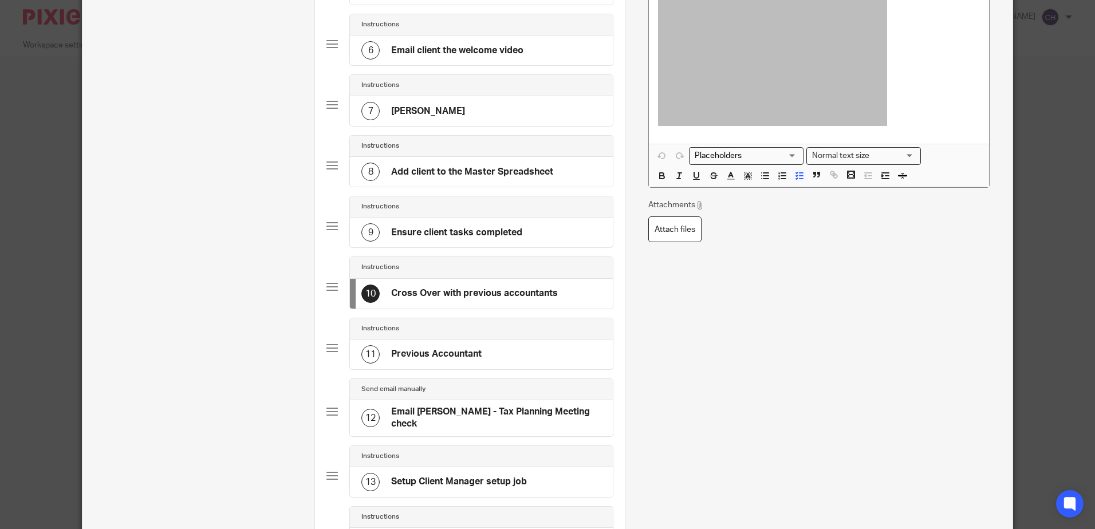
click at [484, 354] on div "11 Previous Accountant" at bounding box center [481, 355] width 263 height 30
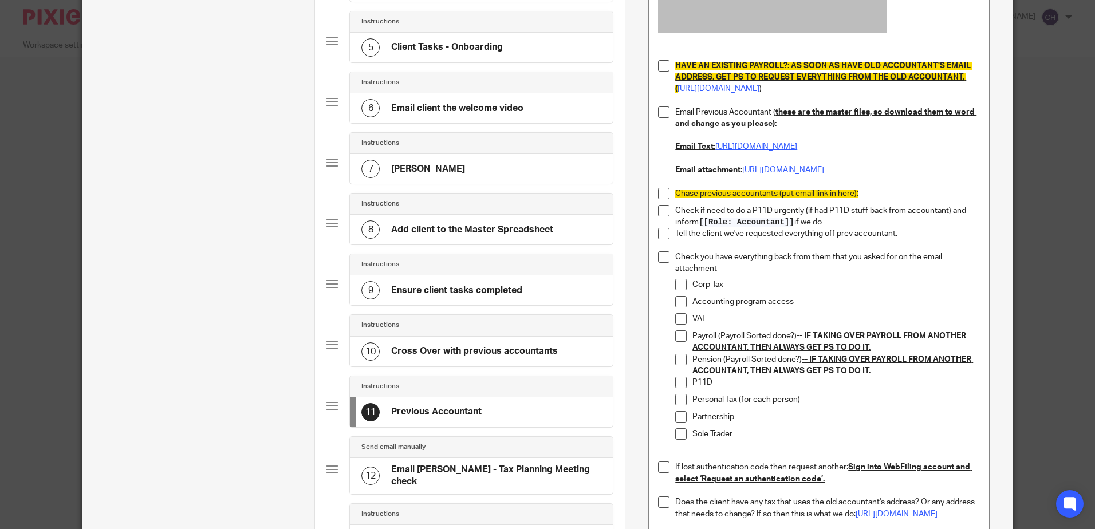
scroll to position [344, 0]
click at [722, 274] on p "Check you have everything back from them that you asked for on the email attach…" at bounding box center [827, 262] width 304 height 23
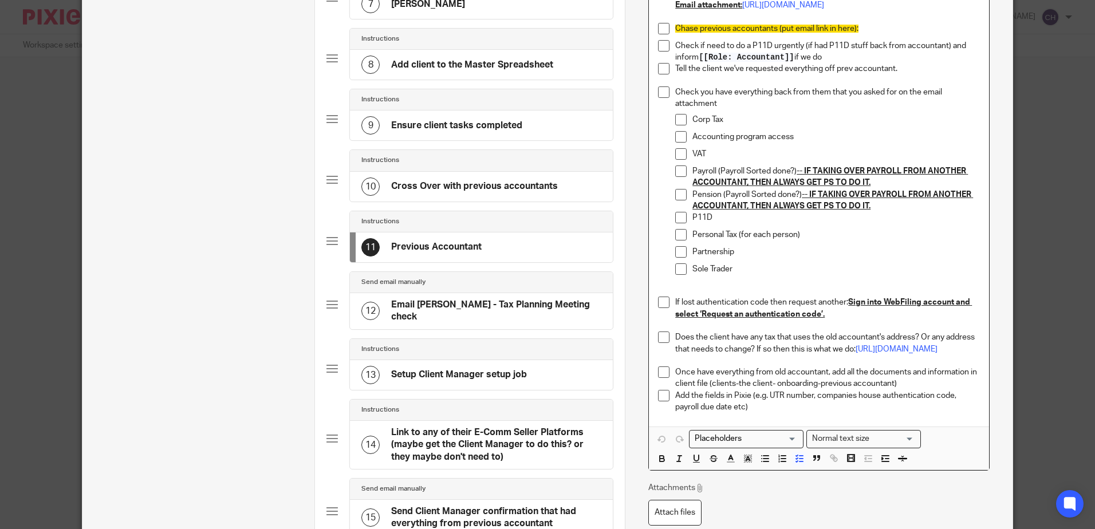
scroll to position [515, 0]
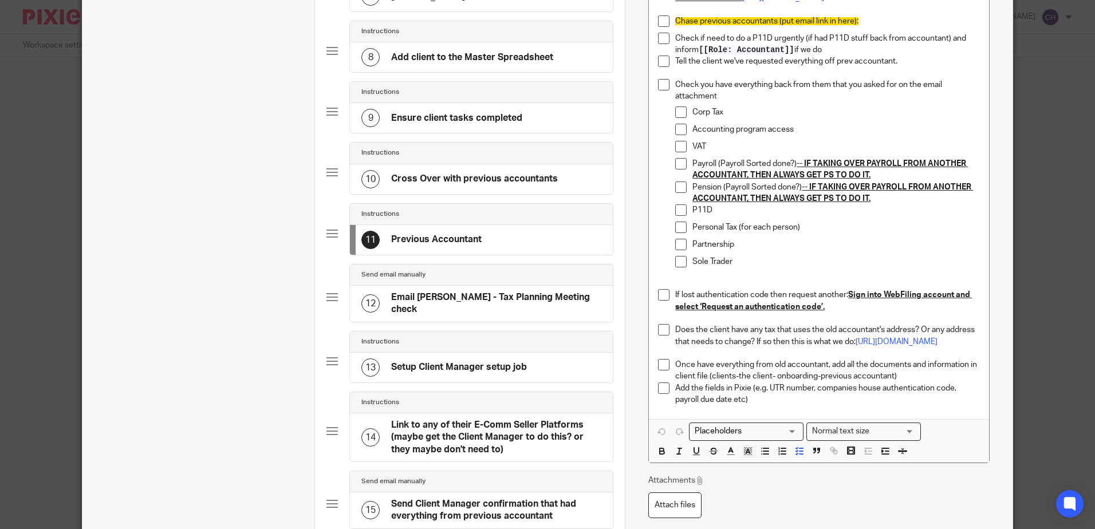
click at [464, 179] on h4 "Cross Over with previous accountants" at bounding box center [474, 179] width 167 height 12
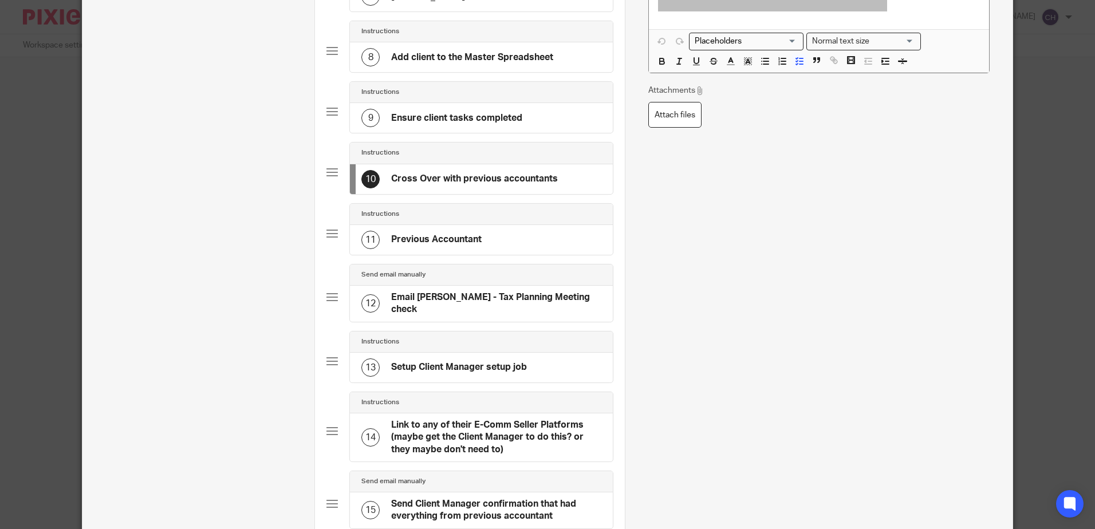
click at [412, 247] on div "11 Previous Accountant" at bounding box center [421, 240] width 120 height 18
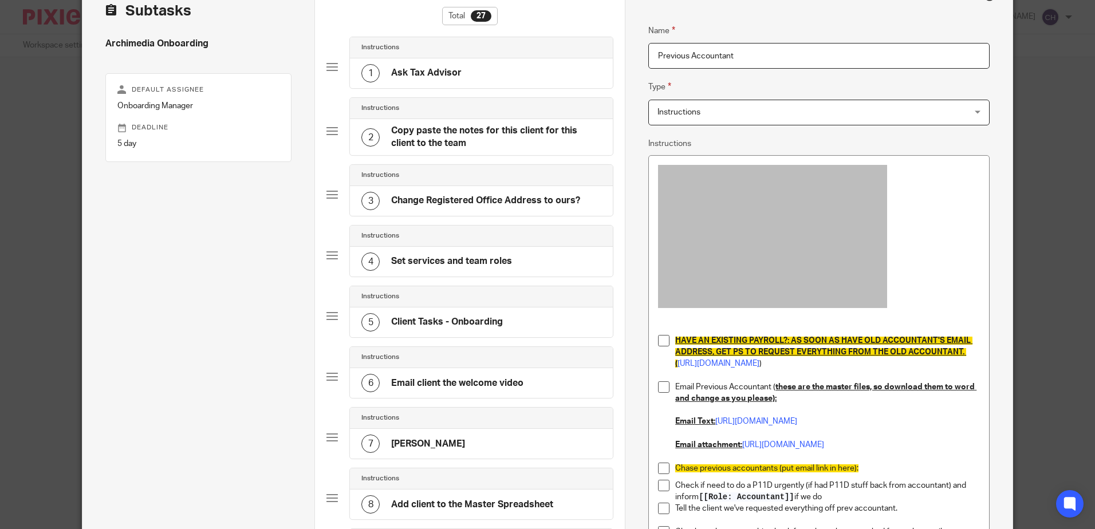
scroll to position [229, 0]
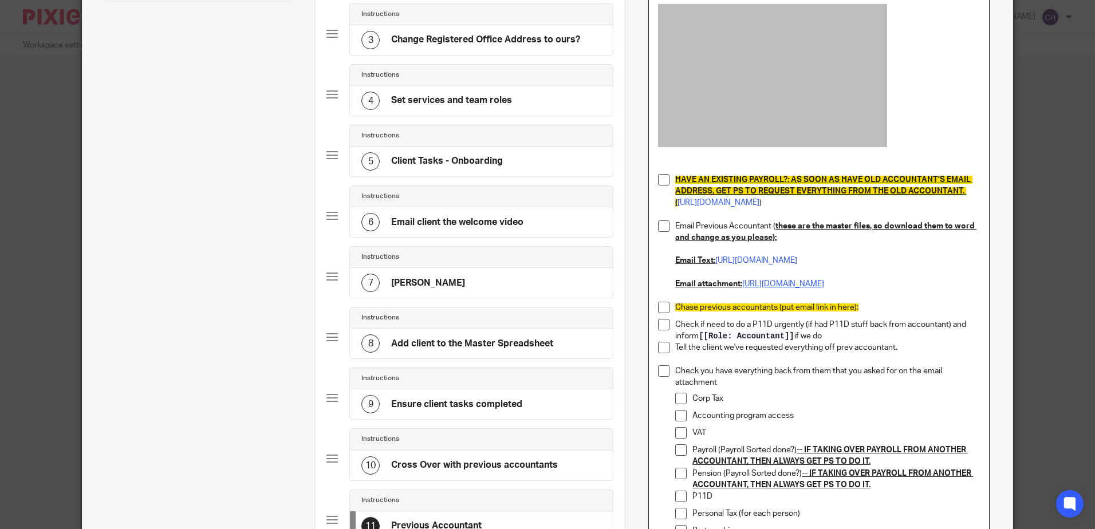
click at [747, 288] on link "https://docs.google.com/document/d/11jwaFA6TZpUIWQG1u3AnKcj-kyBfyb2iZkKGQm4Q1Ww…" at bounding box center [783, 284] width 82 height 8
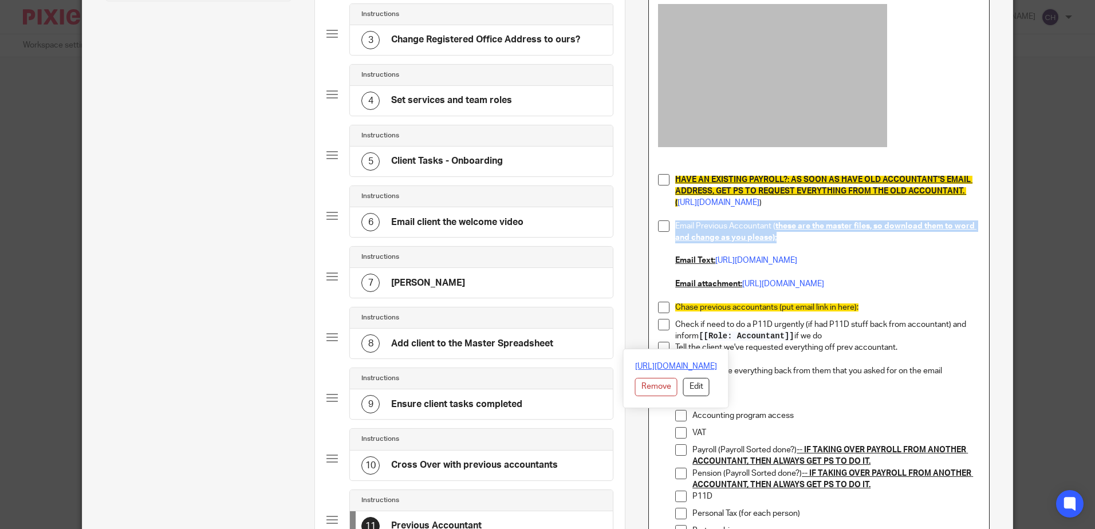
click at [677, 363] on link "https://docs.google.com/document/d/17g6K9y2hYVhsUJFALuCDIoEKP6KtFU47fjAaTC6FXE4…" at bounding box center [676, 366] width 82 height 11
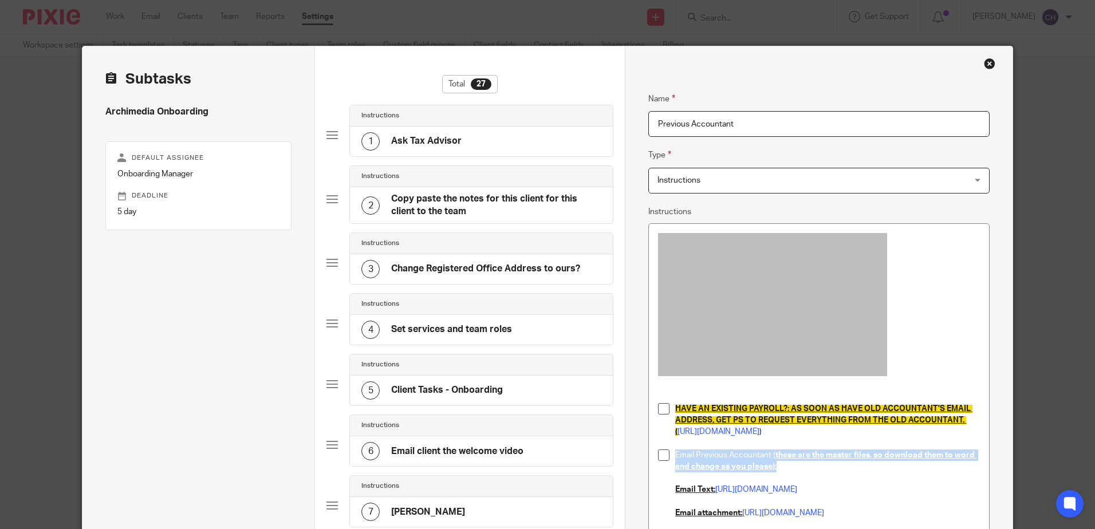
scroll to position [229, 0]
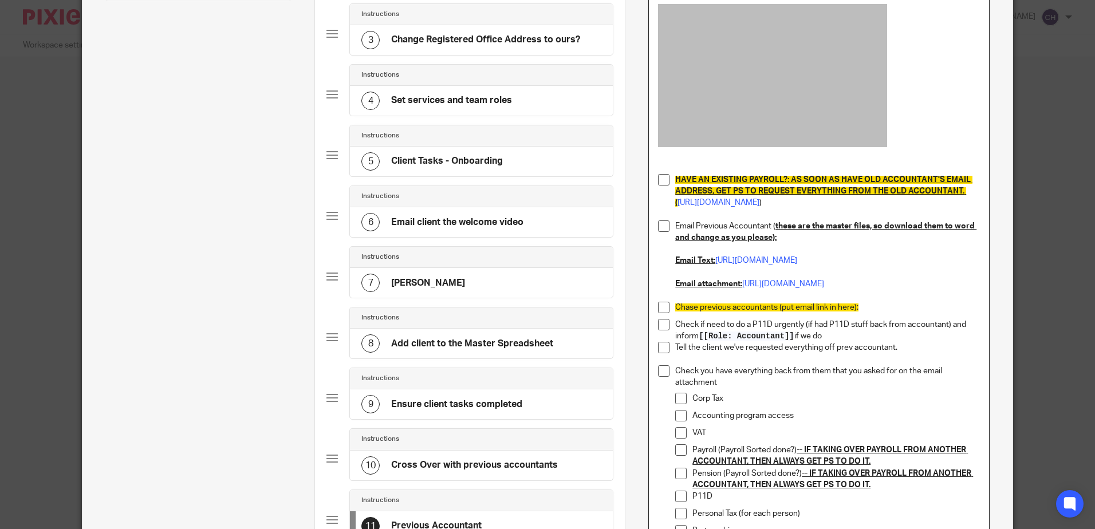
click at [925, 389] on p "Check you have everything back from them that you asked for on the email attach…" at bounding box center [827, 376] width 304 height 23
click at [729, 265] on link "https://docs.google.com/document/d/17g6K9y2hYVhsUJFALuCDIoEKP6KtFU47fjAaTC6FXE4…" at bounding box center [756, 261] width 82 height 8
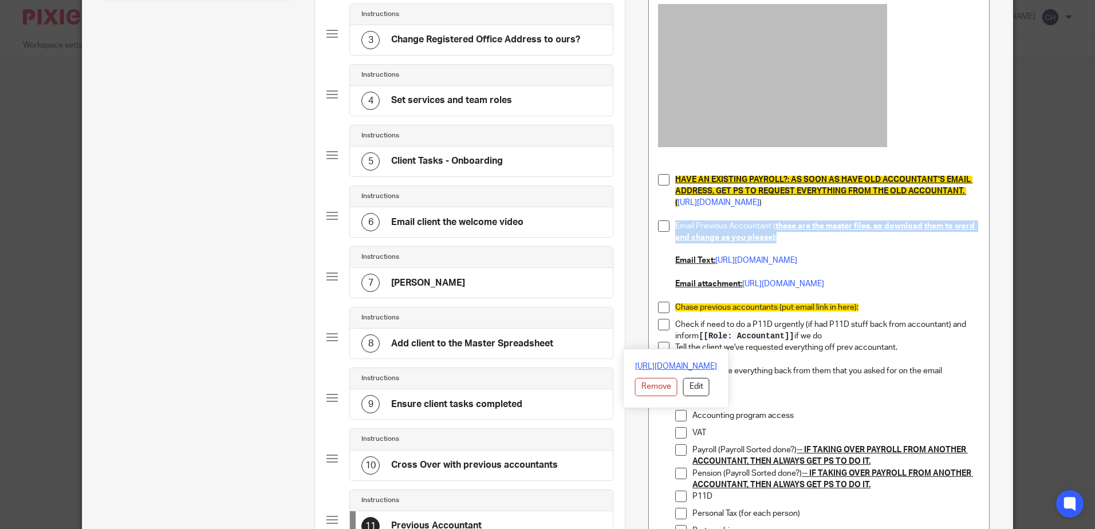
click at [701, 362] on link "https://docs.google.com/document/d/17g6K9y2hYVhsUJFALuCDIoEKP6KtFU47fjAaTC6FXE4…" at bounding box center [676, 366] width 82 height 11
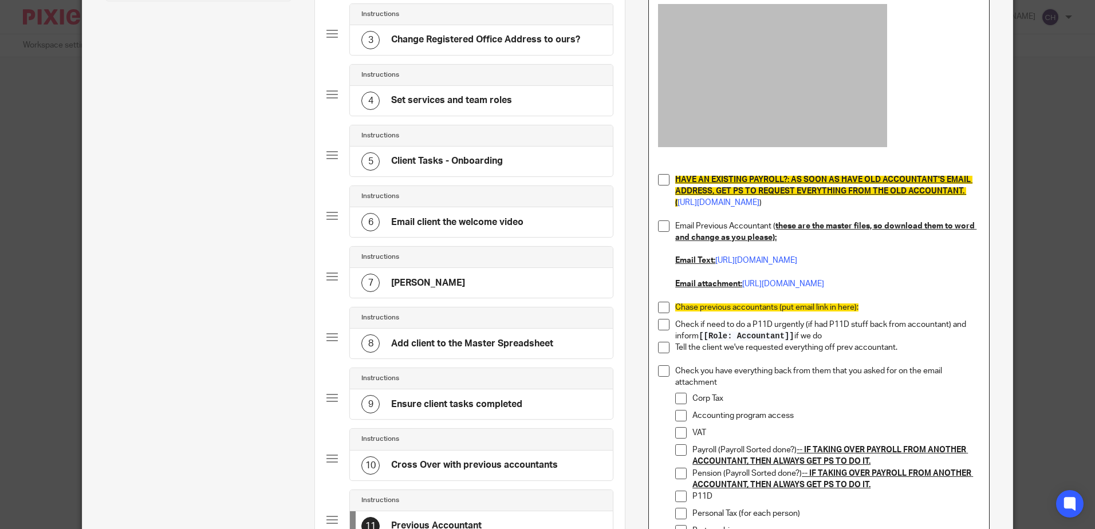
click at [841, 353] on p "Tell the client we've requested everything off prev accountant." at bounding box center [827, 347] width 304 height 11
click at [742, 288] on link "https://docs.google.com/document/d/11jwaFA6TZpUIWQG1u3AnKcj-kyBfyb2iZkKGQm4Q1Ww…" at bounding box center [783, 284] width 82 height 8
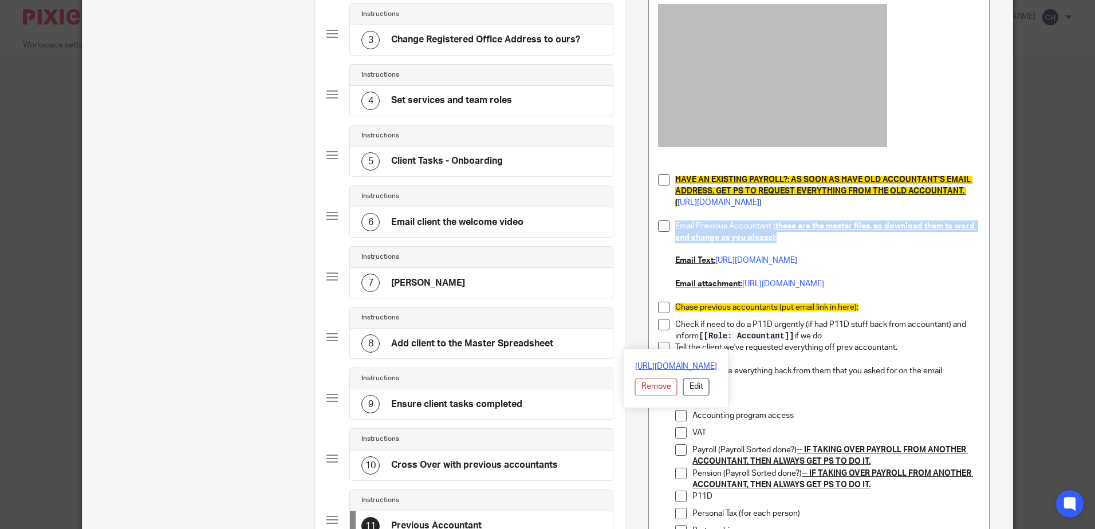
click at [687, 363] on link "https://docs.google.com/document/d/17g6K9y2hYVhsUJFALuCDIoEKP6KtFU47fjAaTC6FXE4…" at bounding box center [676, 366] width 82 height 11
click at [844, 404] on p "Corp Tax" at bounding box center [835, 398] width 287 height 11
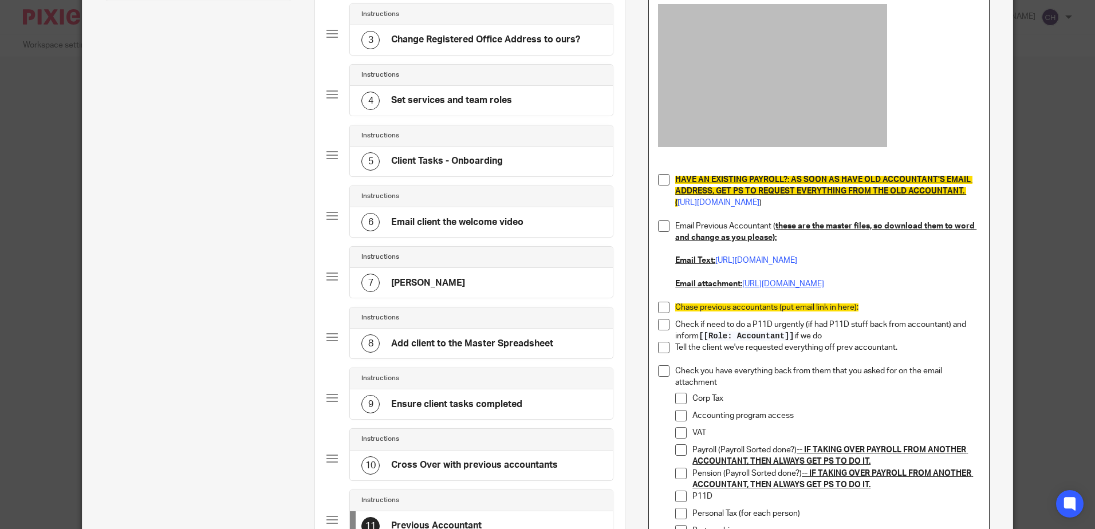
drag, startPoint x: 771, startPoint y: 330, endPoint x: 715, endPoint y: 327, distance: 56.2
click at [742, 288] on link "https://docs.google.com/document/d/11jwaFA6TZpUIWQG1u3AnKcj-kyBfyb2iZkKGQm4Q1Ww…" at bounding box center [783, 284] width 82 height 8
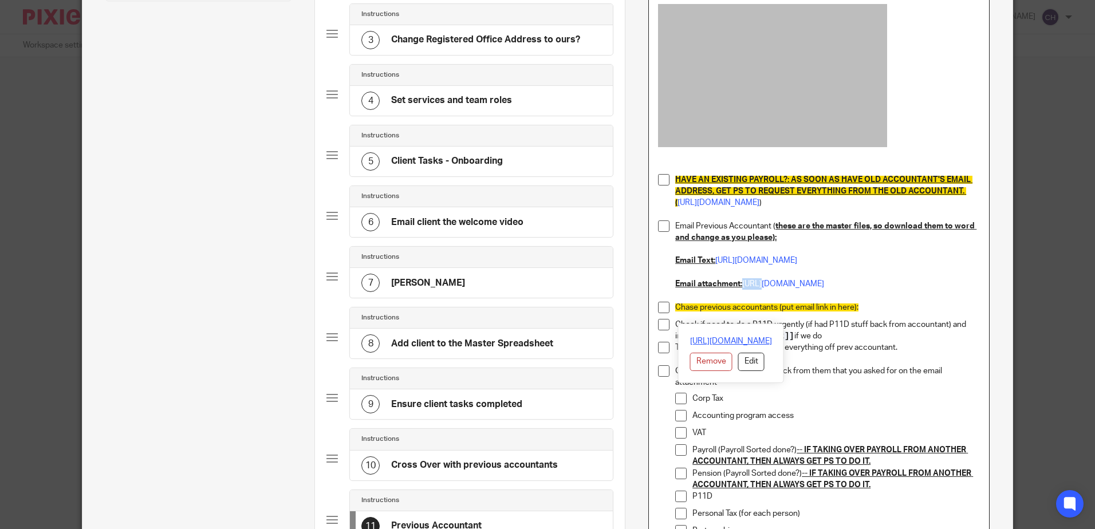
click at [734, 340] on link "https://docs.google.com/document/d/11jwaFA6TZpUIWQG1u3AnKcj-kyBfyb2iZkKGQm4Q1Ww…" at bounding box center [731, 341] width 82 height 11
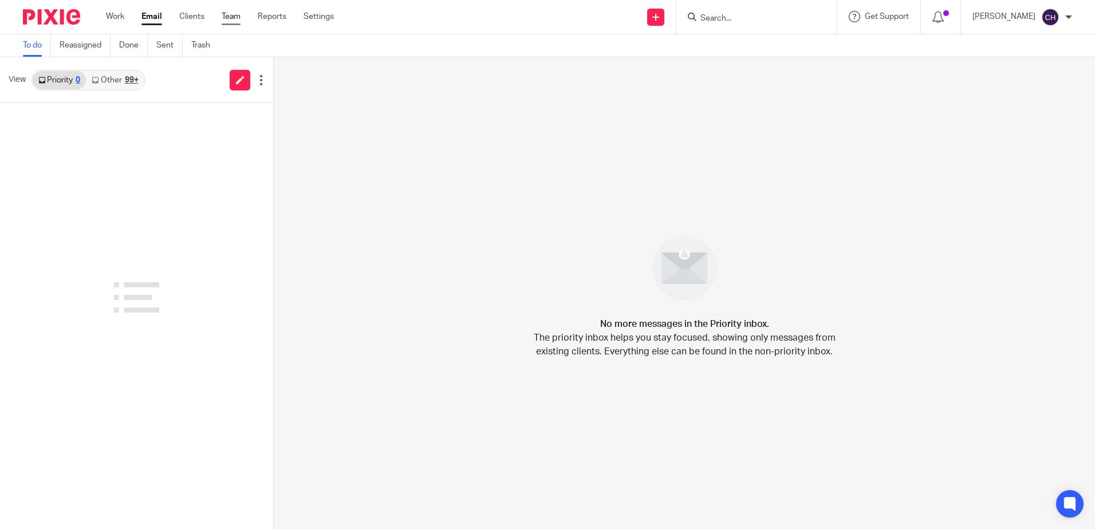
click at [227, 18] on link "Team" at bounding box center [231, 16] width 19 height 11
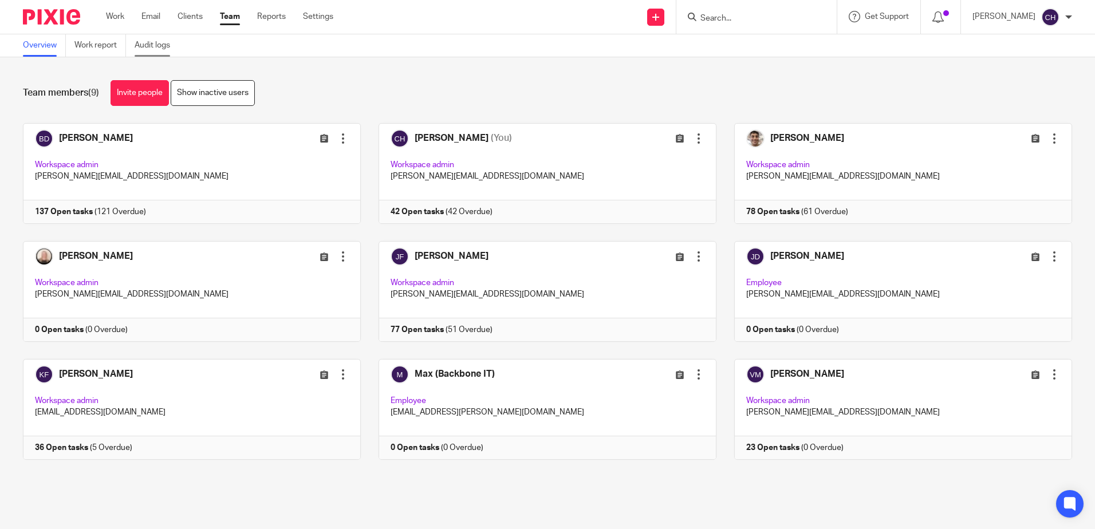
click at [160, 44] on link "Audit logs" at bounding box center [157, 45] width 44 height 22
